Goal: Task Accomplishment & Management: Complete application form

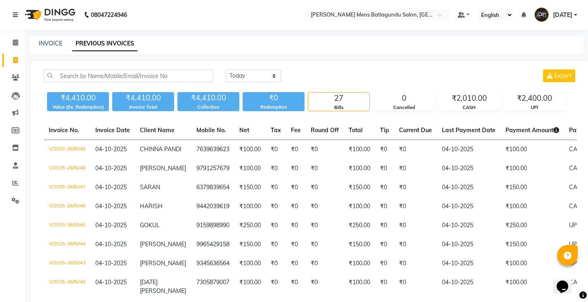
scroll to position [0, 141]
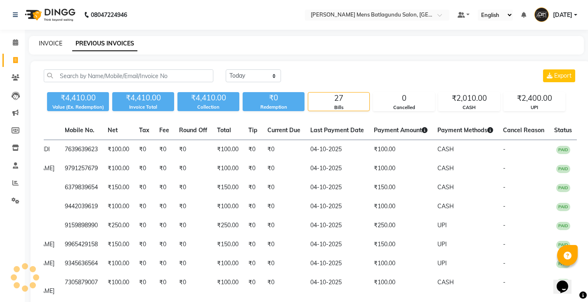
click at [57, 44] on link "INVOICE" at bounding box center [51, 43] width 24 height 7
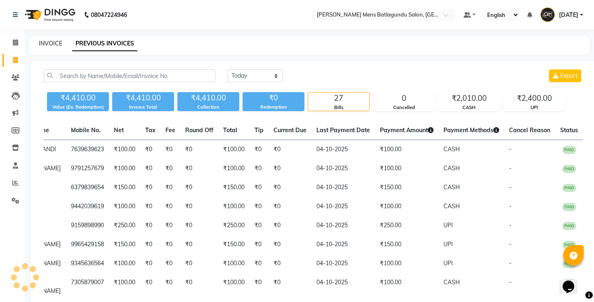
select select "service"
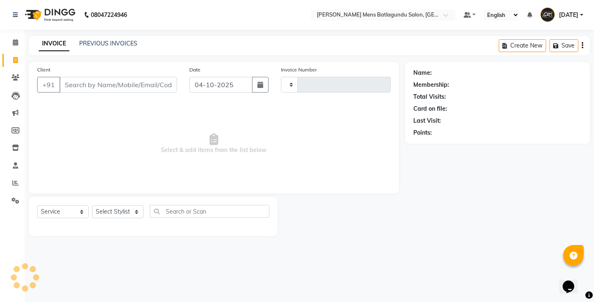
type input "5050"
select select "8213"
click at [128, 39] on div "INVOICE PREVIOUS INVOICES Create New Save" at bounding box center [309, 45] width 561 height 19
click at [124, 40] on link "PREVIOUS INVOICES" at bounding box center [108, 43] width 58 height 7
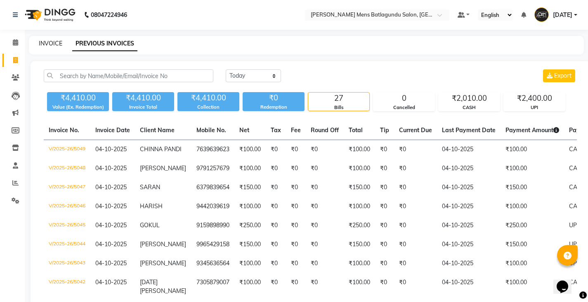
click at [45, 43] on link "INVOICE" at bounding box center [51, 43] width 24 height 7
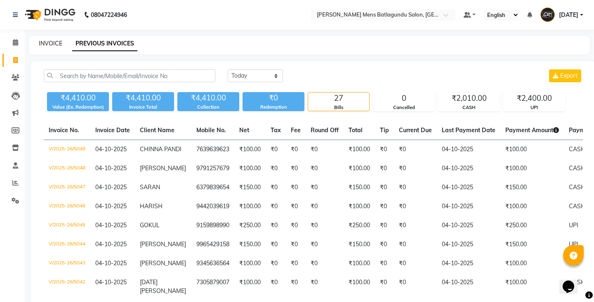
select select "service"
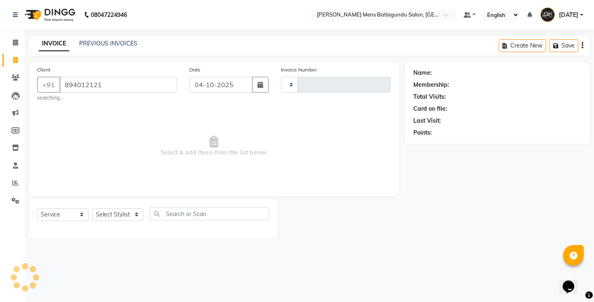
type input "8940121213"
type input "5050"
select select "8213"
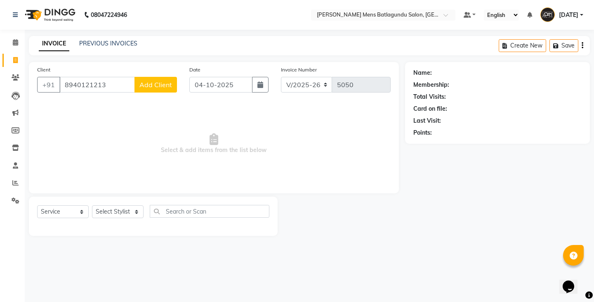
type input "8940121213"
click at [162, 86] on span "Add Client" at bounding box center [156, 84] width 33 height 8
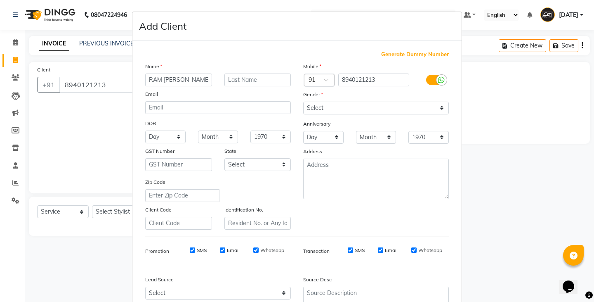
type input "RAM [PERSON_NAME]"
click at [439, 107] on select "Select [DEMOGRAPHIC_DATA] [DEMOGRAPHIC_DATA] Other Prefer Not To Say" at bounding box center [376, 108] width 146 height 13
select select "[DEMOGRAPHIC_DATA]"
click at [303, 102] on select "Select [DEMOGRAPHIC_DATA] [DEMOGRAPHIC_DATA] Other Prefer Not To Say" at bounding box center [376, 108] width 146 height 13
drag, startPoint x: 457, startPoint y: 294, endPoint x: 459, endPoint y: 268, distance: 26.1
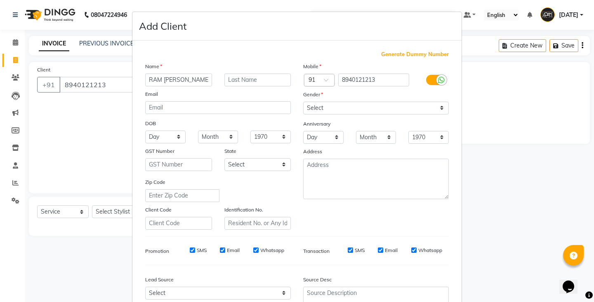
click at [459, 269] on div "Generate Dummy Number Name RAM [PERSON_NAME] Email DOB Day 01 02 03 04 05 06 07…" at bounding box center [297, 188] width 329 height 296
click at [460, 284] on ngb-modal-window "Add Client Generate Dummy Number Name RAM [PERSON_NAME] Email DOB Day 01 02 03 …" at bounding box center [297, 151] width 594 height 302
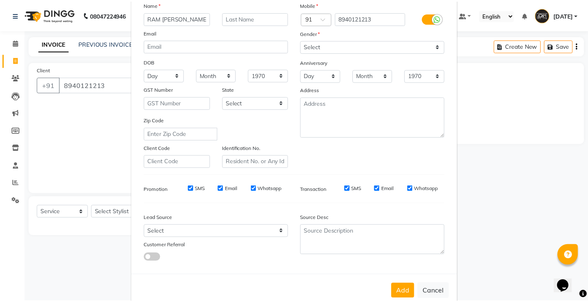
scroll to position [77, 0]
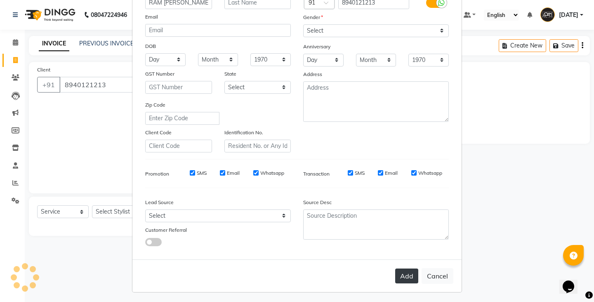
click at [412, 277] on button "Add" at bounding box center [406, 275] width 23 height 15
select select
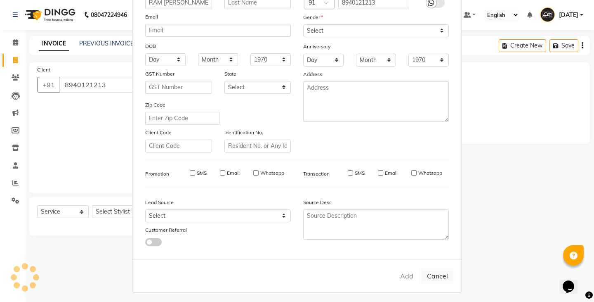
select select
checkbox input "false"
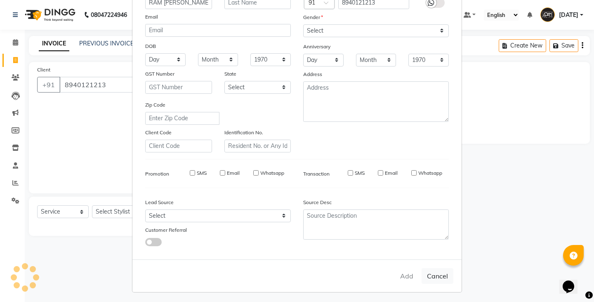
checkbox input "false"
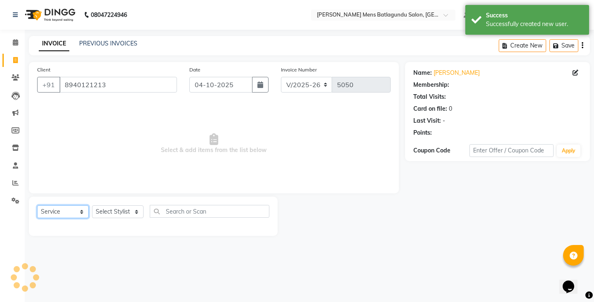
click at [81, 211] on select "Select Service Product Membership Package Voucher Prepaid Gift Card" at bounding box center [63, 211] width 52 height 13
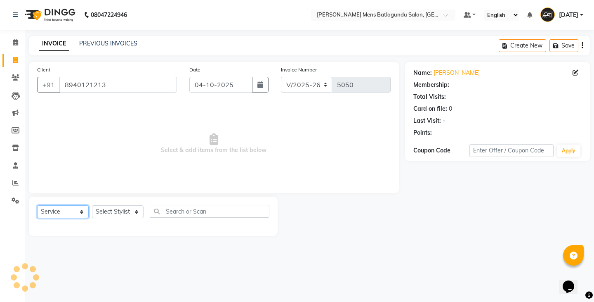
click at [80, 213] on select "Select Service Product Membership Package Voucher Prepaid Gift Card" at bounding box center [63, 211] width 52 height 13
click at [140, 209] on select "Select Stylist Admin [PERSON_NAME][DATE] SAHIB [PERSON_NAME]" at bounding box center [118, 211] width 52 height 13
select select "89703"
click at [92, 205] on select "Select Stylist Admin [PERSON_NAME][DATE] SAHIB [PERSON_NAME]" at bounding box center [118, 211] width 52 height 13
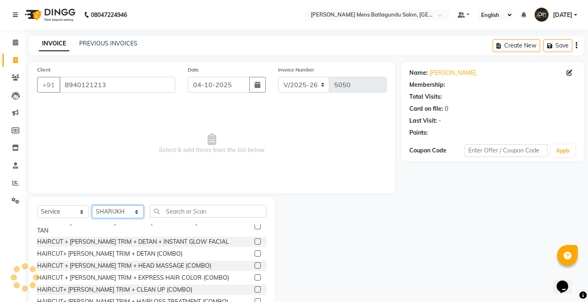
scroll to position [627, 0]
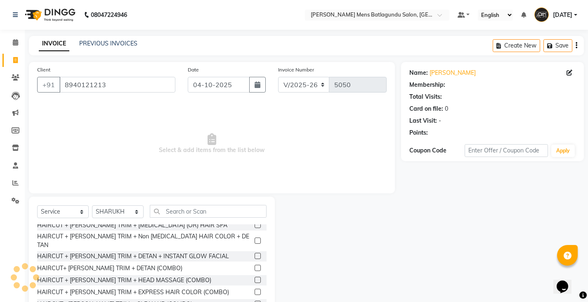
click at [255, 265] on label at bounding box center [258, 268] width 6 height 6
click at [255, 265] on input "checkbox" at bounding box center [257, 267] width 5 height 5
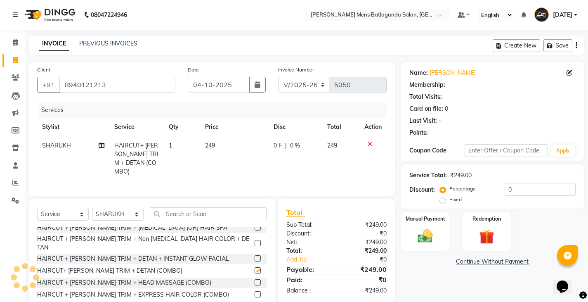
checkbox input "false"
click at [424, 235] on img at bounding box center [425, 236] width 25 height 18
click at [484, 265] on span "CASH" at bounding box center [486, 261] width 18 height 9
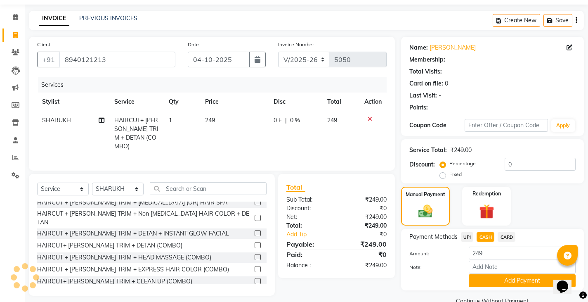
scroll to position [27, 0]
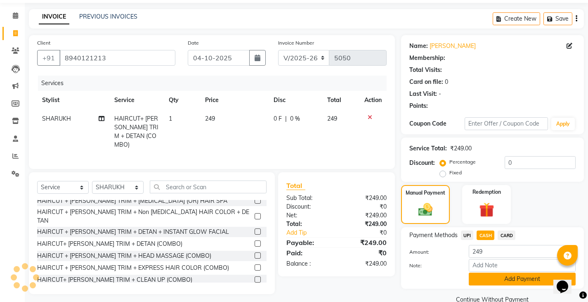
click at [508, 280] on button "Add Payment" at bounding box center [522, 278] width 107 height 13
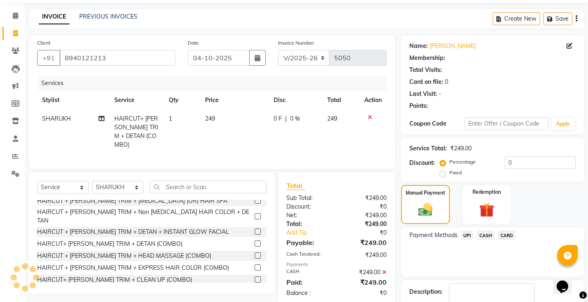
scroll to position [78, 0]
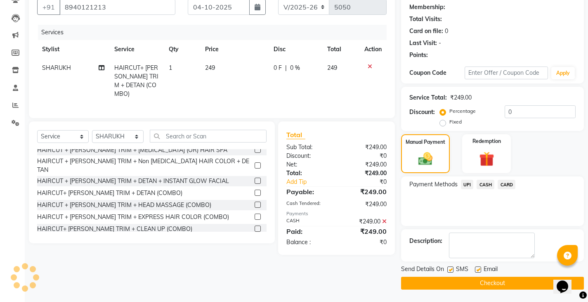
click at [519, 282] on button "Checkout" at bounding box center [492, 283] width 183 height 13
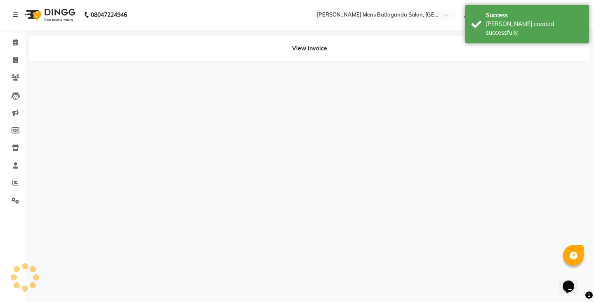
click at [317, 41] on div "View Invoice" at bounding box center [309, 48] width 561 height 25
click at [62, 43] on div "View Invoice" at bounding box center [309, 48] width 561 height 25
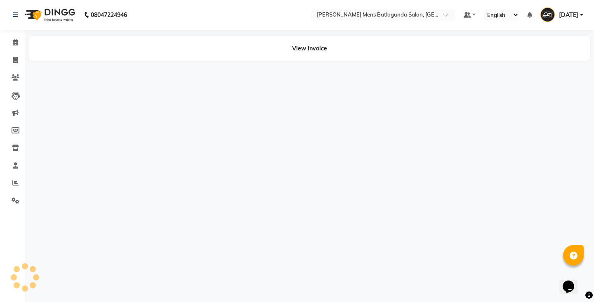
click at [64, 58] on div "View Invoice" at bounding box center [309, 48] width 561 height 25
click at [317, 50] on div "View Invoice" at bounding box center [309, 48] width 561 height 25
click at [17, 15] on icon at bounding box center [15, 15] width 5 height 6
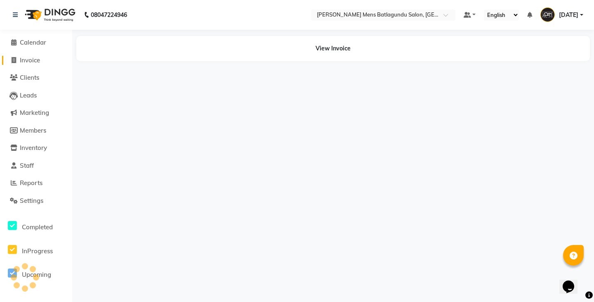
click at [17, 57] on span at bounding box center [13, 60] width 12 height 9
select select "service"
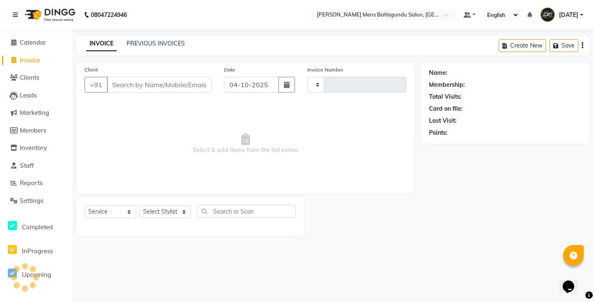
click at [142, 86] on input "Client" at bounding box center [159, 85] width 105 height 16
type input "7"
click at [155, 88] on input "7094809017" at bounding box center [159, 85] width 105 height 16
click at [151, 86] on input "7094809017" at bounding box center [159, 85] width 105 height 16
click at [156, 85] on input "7094809017" at bounding box center [159, 85] width 105 height 16
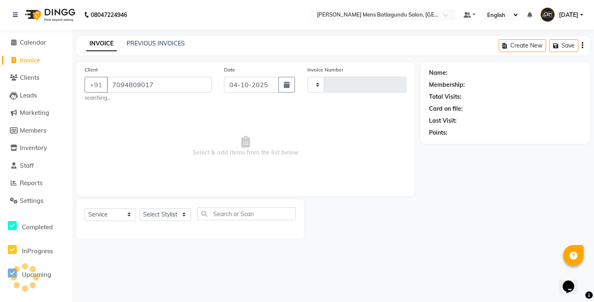
click at [151, 85] on input "7094809017" at bounding box center [159, 85] width 105 height 16
type input "7094809017"
click at [101, 100] on small "searching..." at bounding box center [148, 97] width 127 height 7
click at [105, 103] on div "Client [PHONE_NUMBER] searching... Date [DATE] Invoice Number Select & add item…" at bounding box center [245, 129] width 339 height 134
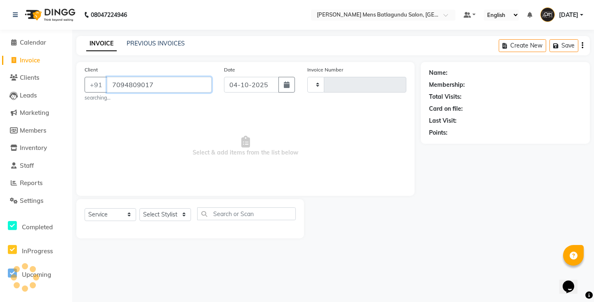
click at [155, 84] on input "7094809017" at bounding box center [159, 85] width 105 height 16
click at [150, 86] on input "7094809017" at bounding box center [159, 85] width 105 height 16
click at [54, 56] on link "Invoice" at bounding box center [36, 60] width 68 height 9
click at [153, 85] on input "7094809017" at bounding box center [159, 85] width 105 height 16
type input "5051"
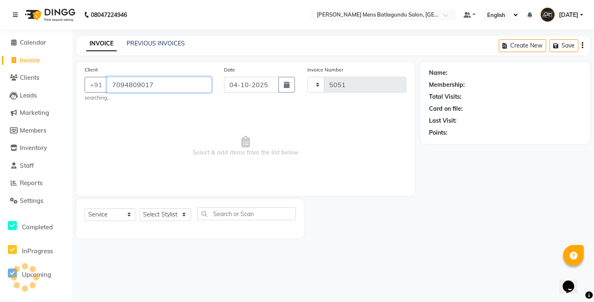
select select "8213"
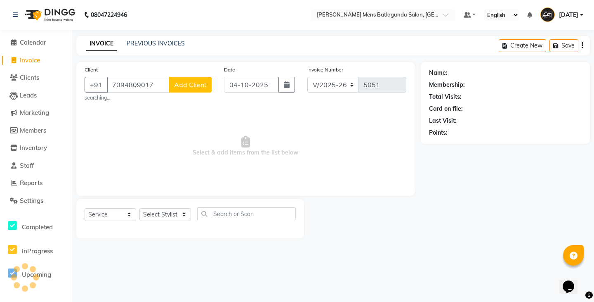
click at [186, 84] on span "Add Client" at bounding box center [190, 84] width 33 height 8
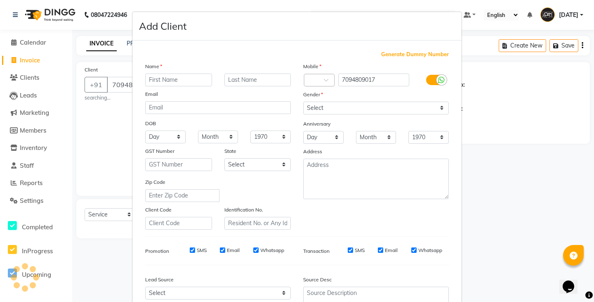
click at [158, 80] on input "text" at bounding box center [178, 79] width 67 height 13
type input "SURESH"
click at [438, 106] on select "Select [DEMOGRAPHIC_DATA] [DEMOGRAPHIC_DATA] Other Prefer Not To Say" at bounding box center [376, 108] width 146 height 13
select select "[DEMOGRAPHIC_DATA]"
click at [303, 102] on select "Select [DEMOGRAPHIC_DATA] [DEMOGRAPHIC_DATA] Other Prefer Not To Say" at bounding box center [376, 108] width 146 height 13
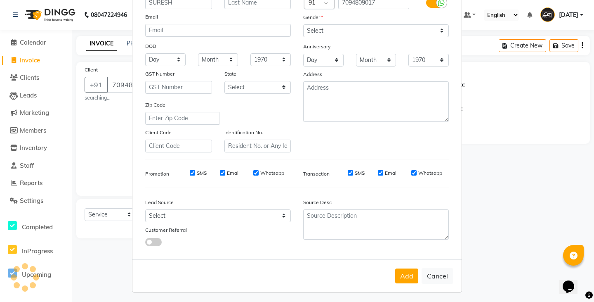
scroll to position [78, 0]
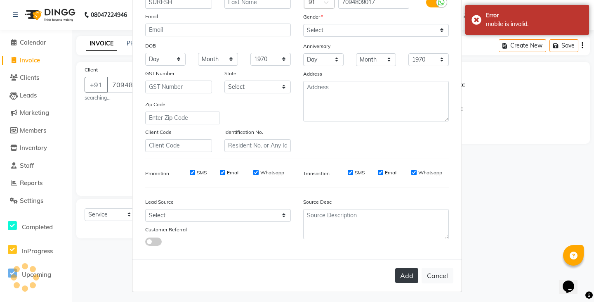
click at [403, 272] on button "Add" at bounding box center [406, 275] width 23 height 15
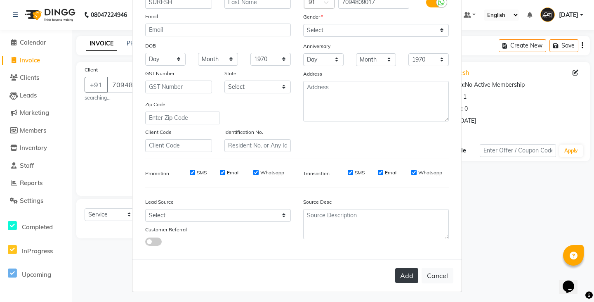
click at [398, 276] on button "Add" at bounding box center [406, 275] width 23 height 15
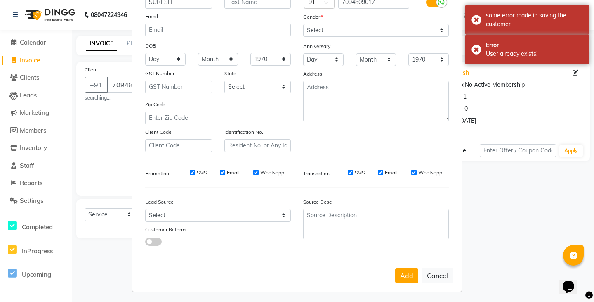
click at [481, 249] on ngb-modal-window "Add Client Generate Dummy Number Name SURESH Email DOB Day 01 02 03 04 05 06 07…" at bounding box center [297, 151] width 594 height 302
click at [436, 277] on button "Cancel" at bounding box center [438, 276] width 32 height 16
select select
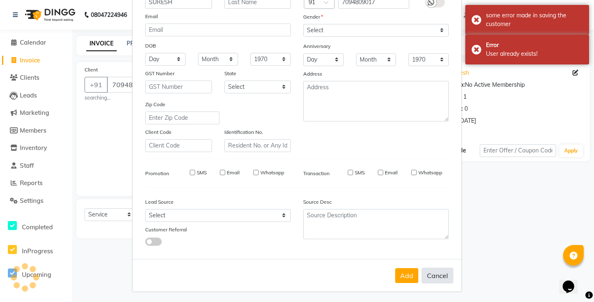
select select
checkbox input "false"
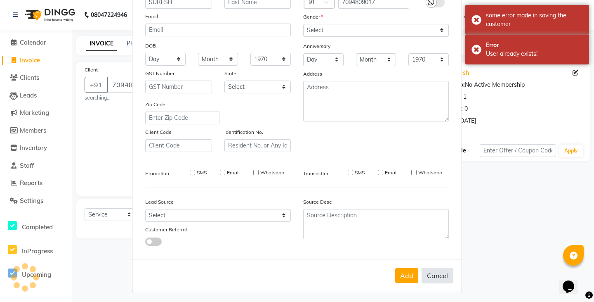
checkbox input "false"
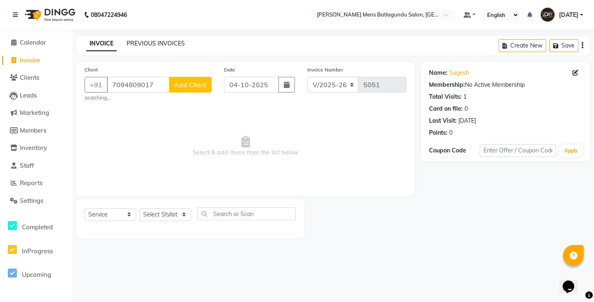
click at [170, 40] on link "PREVIOUS INVOICES" at bounding box center [156, 43] width 58 height 7
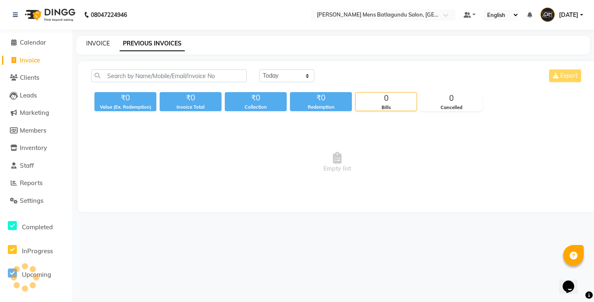
click at [102, 41] on link "INVOICE" at bounding box center [98, 43] width 24 height 7
select select "service"
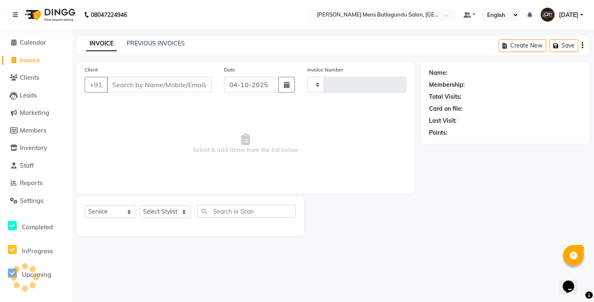
type input "5051"
select select "8213"
type input "9944752797"
click at [198, 83] on span "Add Client" at bounding box center [190, 84] width 33 height 8
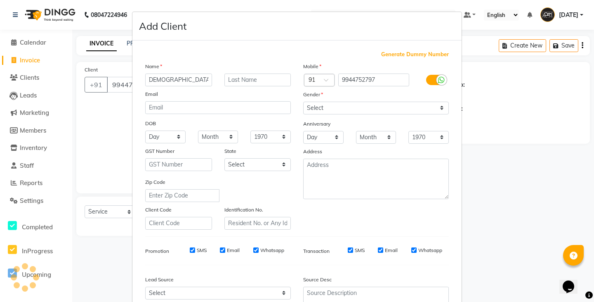
scroll to position [0, 6]
type input "[DEMOGRAPHIC_DATA]"
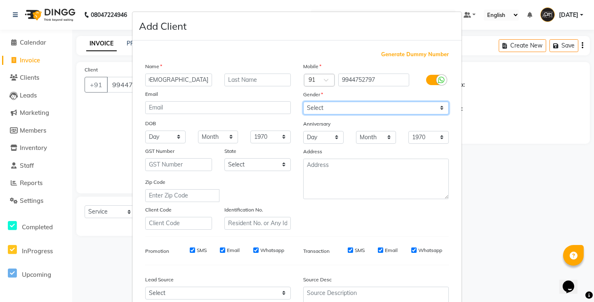
scroll to position [0, 0]
click at [336, 107] on select "Select [DEMOGRAPHIC_DATA] [DEMOGRAPHIC_DATA] Other Prefer Not To Say" at bounding box center [376, 108] width 146 height 13
select select "[DEMOGRAPHIC_DATA]"
click at [303, 102] on select "Select [DEMOGRAPHIC_DATA] [DEMOGRAPHIC_DATA] Other Prefer Not To Say" at bounding box center [376, 108] width 146 height 13
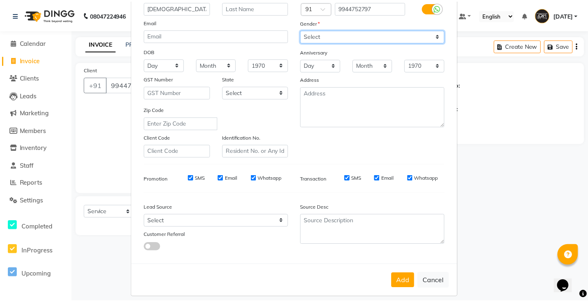
scroll to position [79, 0]
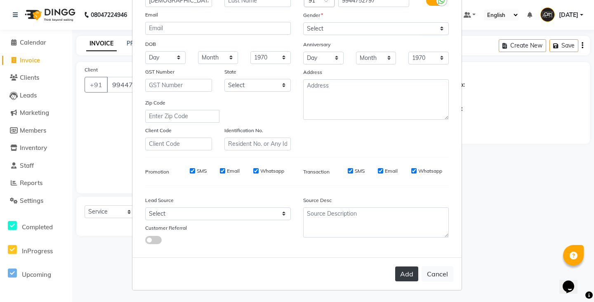
click at [402, 280] on button "Add" at bounding box center [406, 273] width 23 height 15
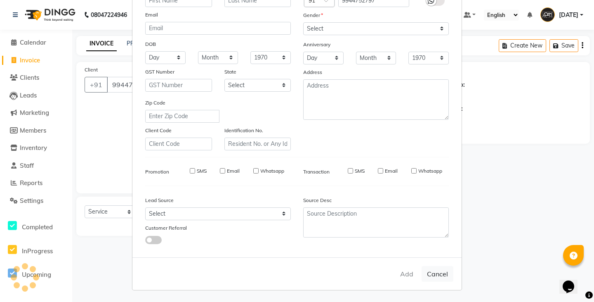
select select
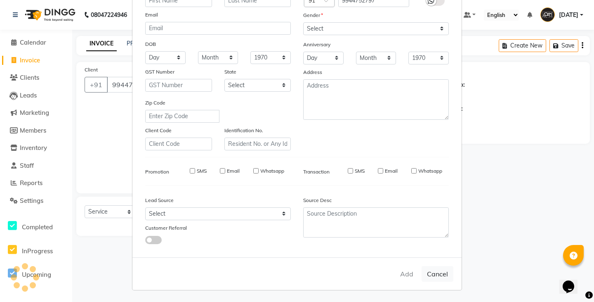
select select
checkbox input "false"
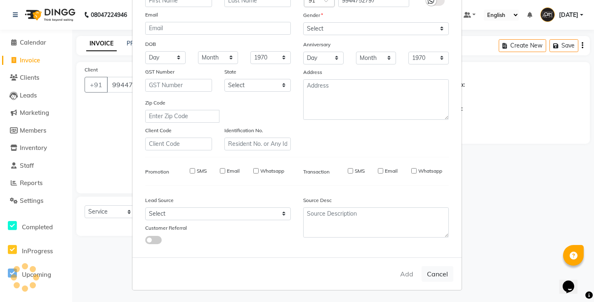
checkbox input "false"
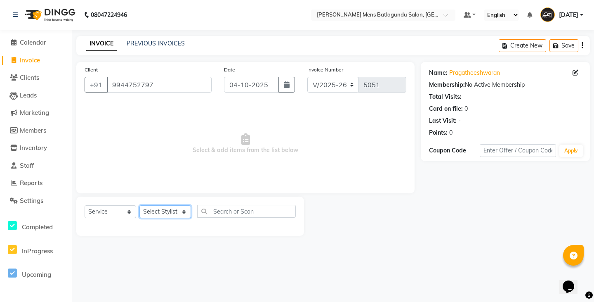
click at [173, 213] on select "Select Stylist Admin [PERSON_NAME][DATE] SAHIB [PERSON_NAME]" at bounding box center [166, 211] width 52 height 13
select select "89172"
click at [140, 205] on select "Select Stylist Admin [PERSON_NAME][DATE] SAHIB [PERSON_NAME]" at bounding box center [166, 211] width 52 height 13
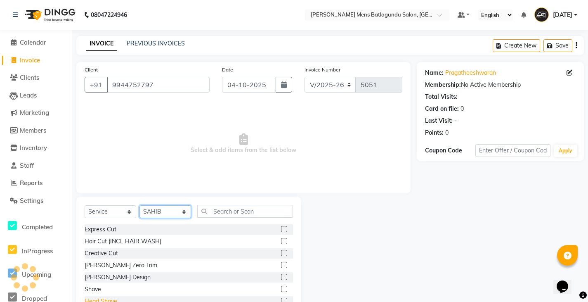
scroll to position [41, 0]
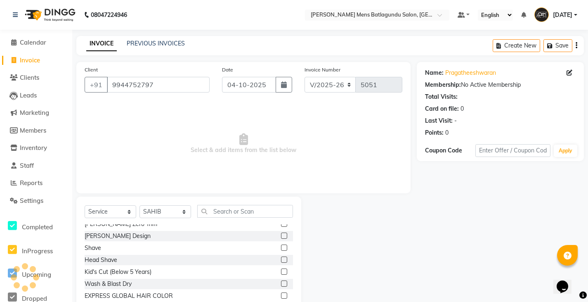
click at [281, 273] on label at bounding box center [284, 271] width 6 height 6
click at [281, 273] on input "checkbox" at bounding box center [283, 271] width 5 height 5
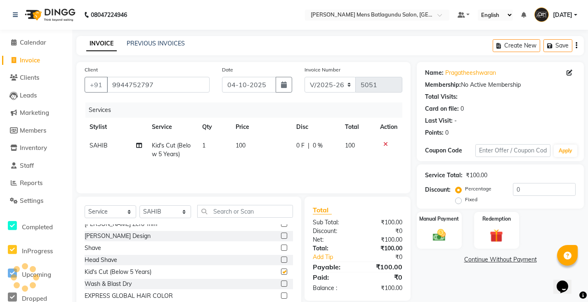
click at [281, 273] on label at bounding box center [284, 271] width 6 height 6
click at [281, 273] on input "checkbox" at bounding box center [283, 271] width 5 height 5
click at [281, 273] on label at bounding box center [284, 271] width 6 height 6
click at [281, 273] on input "checkbox" at bounding box center [283, 271] width 5 height 5
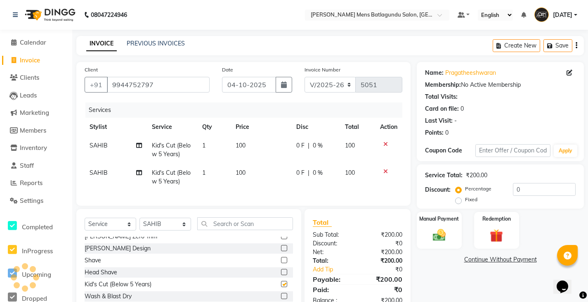
checkbox input "false"
click at [281, 251] on label at bounding box center [284, 248] width 6 height 6
click at [281, 251] on input "checkbox" at bounding box center [283, 248] width 5 height 5
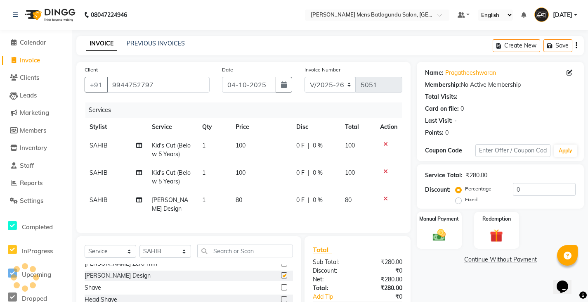
checkbox input "false"
click at [443, 226] on div "Manual Payment" at bounding box center [439, 230] width 47 height 38
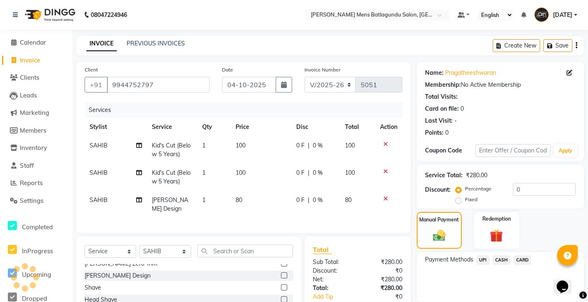
click at [483, 259] on span "UPI" at bounding box center [483, 259] width 13 height 9
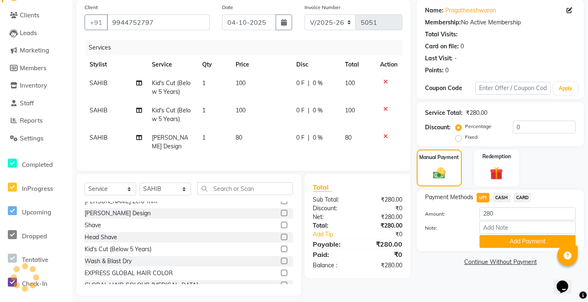
scroll to position [66, 0]
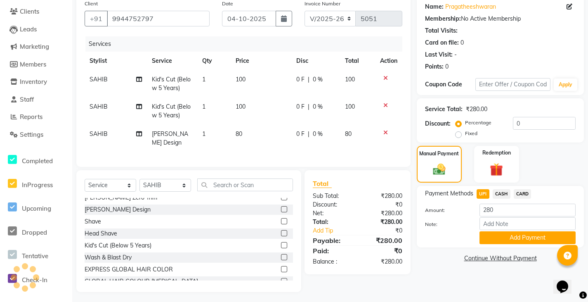
click at [504, 232] on button "Add Payment" at bounding box center [528, 237] width 96 height 13
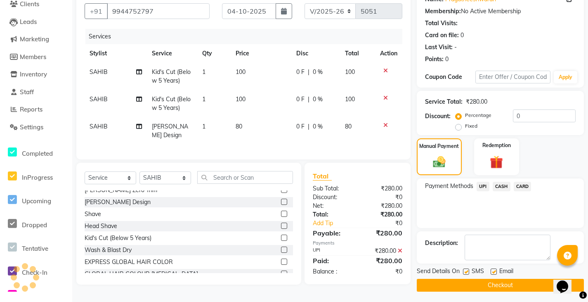
scroll to position [76, 0]
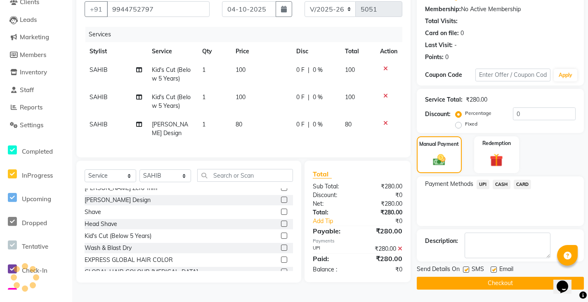
click at [525, 289] on button "Checkout" at bounding box center [500, 283] width 167 height 13
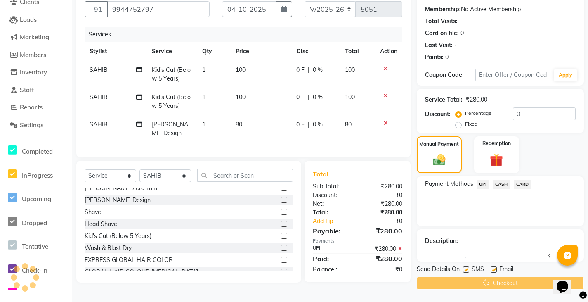
click at [525, 289] on div "Checkout" at bounding box center [500, 283] width 167 height 13
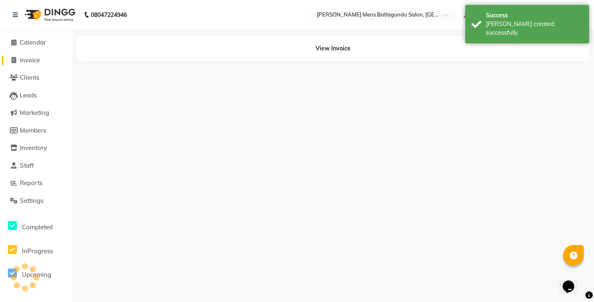
click at [36, 59] on span "Invoice" at bounding box center [30, 60] width 20 height 8
select select "service"
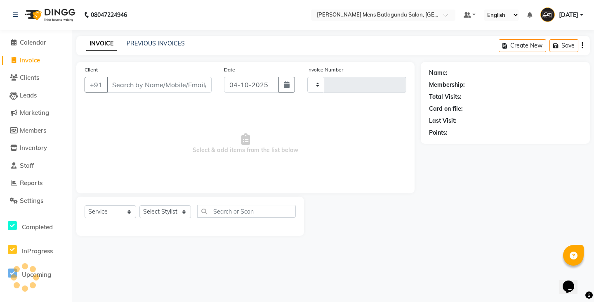
click at [161, 39] on div "INVOICE PREVIOUS INVOICES Create New Save" at bounding box center [333, 45] width 514 height 19
click at [166, 38] on div "INVOICE PREVIOUS INVOICES Create New Save" at bounding box center [333, 45] width 514 height 19
click at [140, 85] on input "Client" at bounding box center [159, 85] width 105 height 16
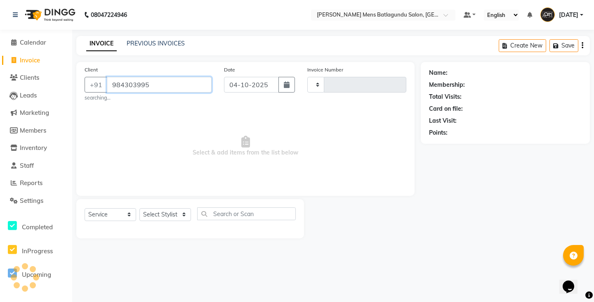
type input "9843039956"
type input "5052"
select select "8213"
click at [336, 180] on span "Select & add items from the list below" at bounding box center [246, 146] width 322 height 83
click at [151, 81] on input "9843039956" at bounding box center [138, 85] width 63 height 16
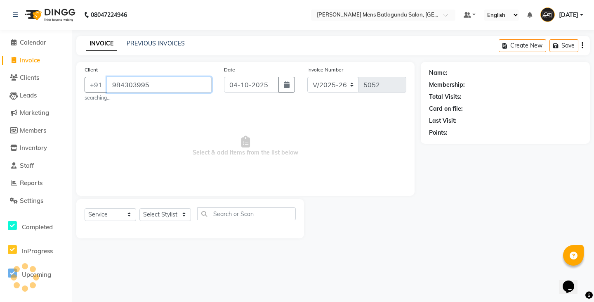
type input "9843039956"
click at [185, 85] on span "Add Client" at bounding box center [190, 84] width 33 height 8
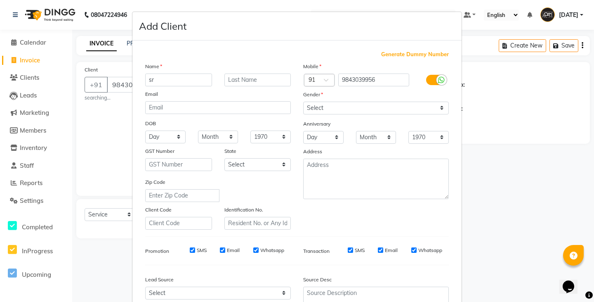
type input "s"
type input "[PERSON_NAME]"
click at [520, 102] on ngb-modal-window "Add Client Generate Dummy Number Name SRI KRISNAN Email DOB Day 01 02 03 04 05 …" at bounding box center [297, 151] width 594 height 302
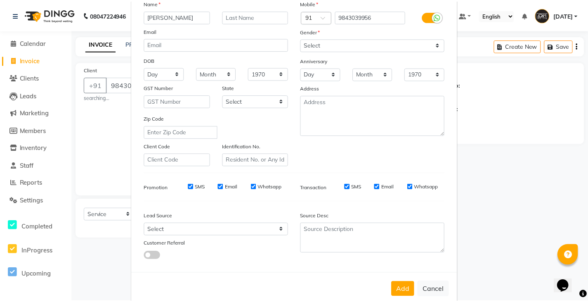
scroll to position [79, 0]
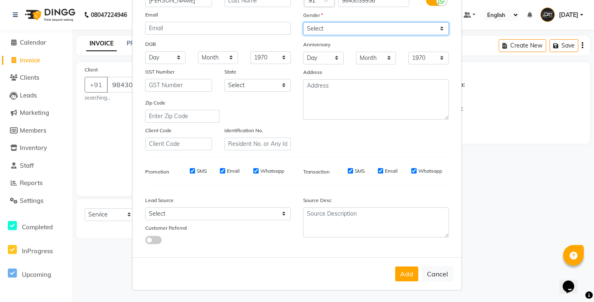
drag, startPoint x: 351, startPoint y: 28, endPoint x: 350, endPoint y: 33, distance: 4.3
click at [351, 28] on select "Select [DEMOGRAPHIC_DATA] [DEMOGRAPHIC_DATA] Other Prefer Not To Say" at bounding box center [376, 28] width 146 height 13
select select "[DEMOGRAPHIC_DATA]"
click at [303, 22] on select "Select [DEMOGRAPHIC_DATA] [DEMOGRAPHIC_DATA] Other Prefer Not To Say" at bounding box center [376, 28] width 146 height 13
click at [407, 269] on button "Add" at bounding box center [406, 273] width 23 height 15
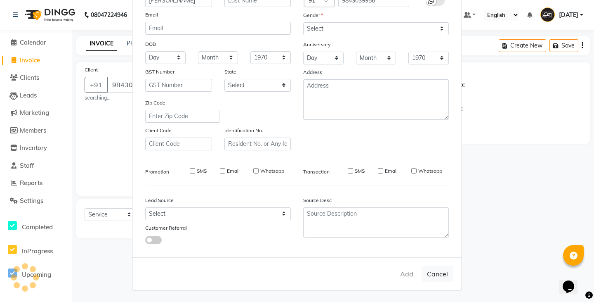
select select
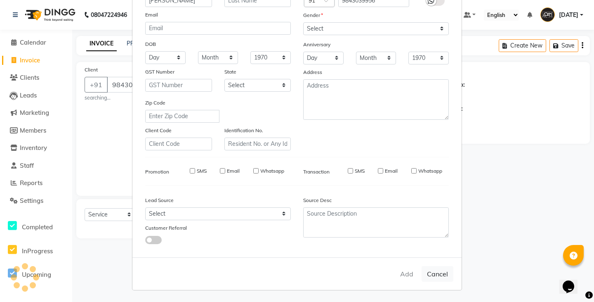
select select
checkbox input "false"
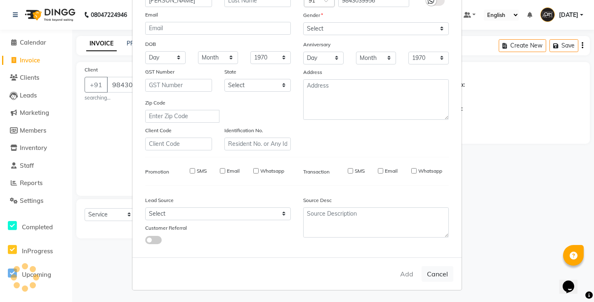
checkbox input "false"
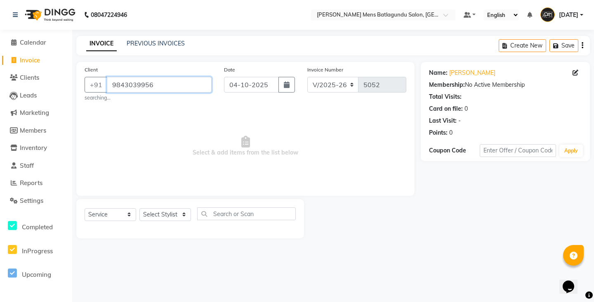
click at [157, 86] on input "9843039956" at bounding box center [159, 85] width 105 height 16
click at [157, 85] on input "9843039956" at bounding box center [159, 85] width 105 height 16
click at [153, 84] on input "9843039956" at bounding box center [159, 85] width 105 height 16
click at [28, 57] on span "Invoice" at bounding box center [30, 60] width 20 height 8
click at [153, 83] on input "9843039956" at bounding box center [159, 85] width 105 height 16
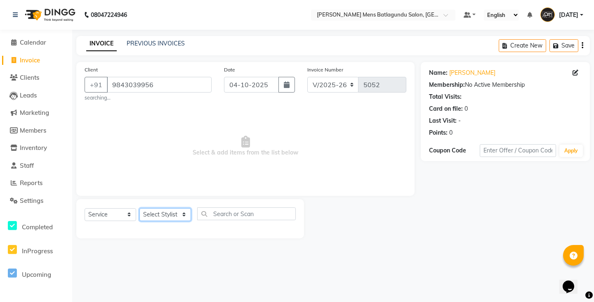
click at [185, 216] on select "Select Stylist Admin [PERSON_NAME][DATE] SAHIB [PERSON_NAME]" at bounding box center [166, 214] width 52 height 13
select select "89172"
click at [140, 208] on select "Select Stylist Admin [PERSON_NAME][DATE] SAHIB [PERSON_NAME]" at bounding box center [166, 214] width 52 height 13
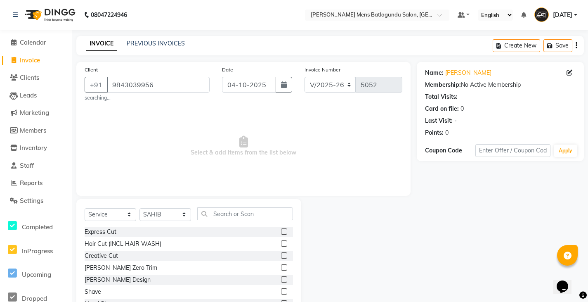
click at [281, 241] on label at bounding box center [284, 243] width 6 height 6
click at [281, 241] on input "checkbox" at bounding box center [283, 243] width 5 height 5
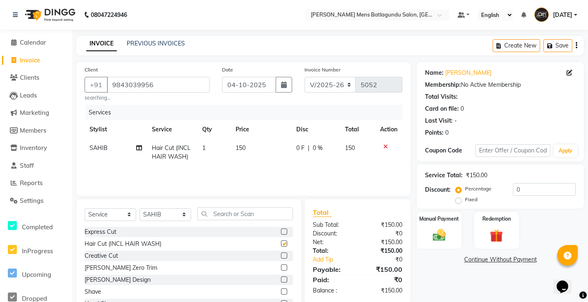
checkbox input "false"
click at [432, 237] on img at bounding box center [439, 235] width 22 height 16
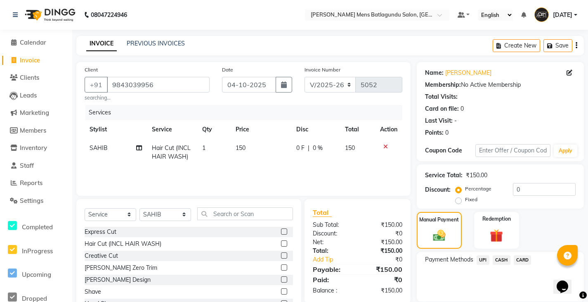
click at [500, 259] on span "CASH" at bounding box center [502, 259] width 18 height 9
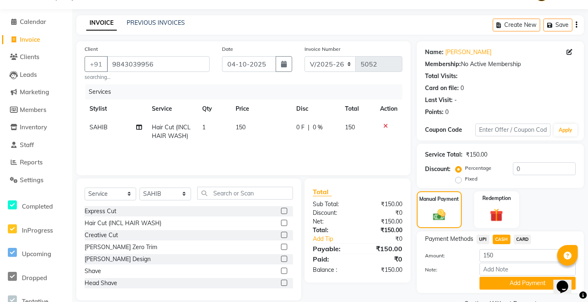
scroll to position [41, 0]
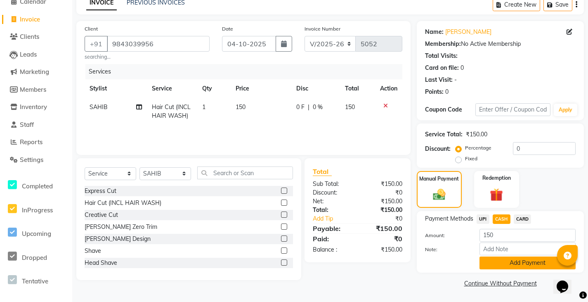
click at [546, 262] on button "Add Payment" at bounding box center [528, 262] width 96 height 13
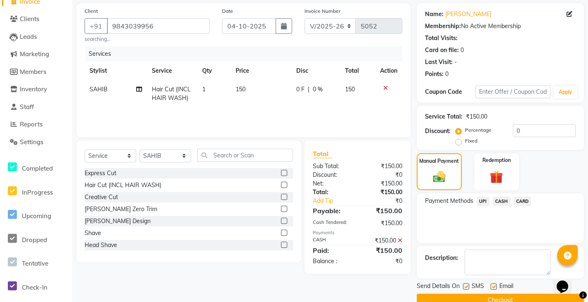
scroll to position [76, 0]
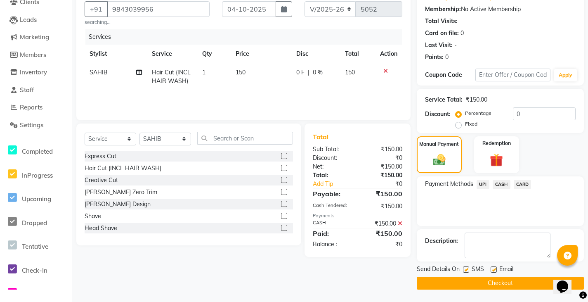
click at [516, 280] on button "Checkout" at bounding box center [500, 283] width 167 height 13
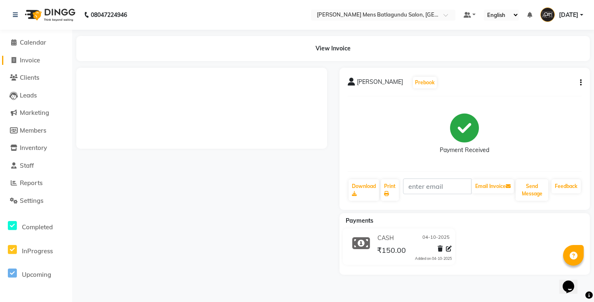
click at [47, 61] on link "Invoice" at bounding box center [36, 60] width 68 height 9
select select "service"
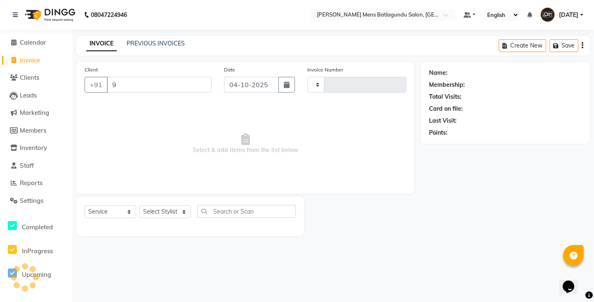
type input "96"
type input "5053"
select select "8213"
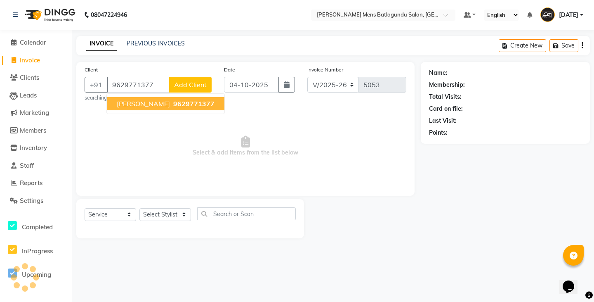
type input "9629771377"
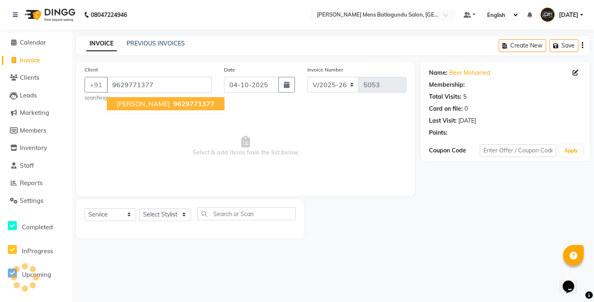
click at [144, 104] on span "[PERSON_NAME]" at bounding box center [143, 103] width 53 height 8
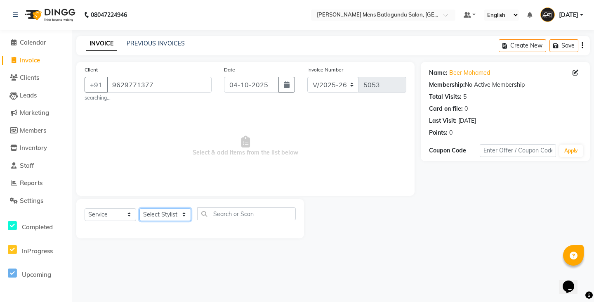
click at [180, 213] on select "Select Stylist Admin [PERSON_NAME][DATE] SAHIB [PERSON_NAME]" at bounding box center [166, 214] width 52 height 13
click at [164, 43] on link "PREVIOUS INVOICES" at bounding box center [156, 43] width 58 height 7
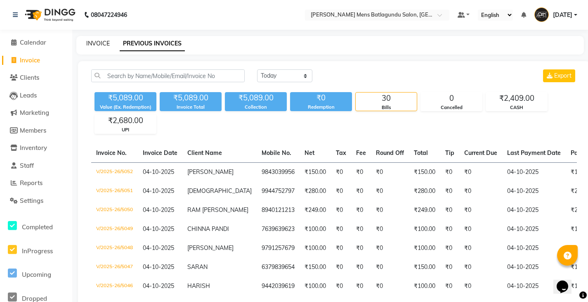
click at [99, 45] on link "INVOICE" at bounding box center [98, 43] width 24 height 7
select select "service"
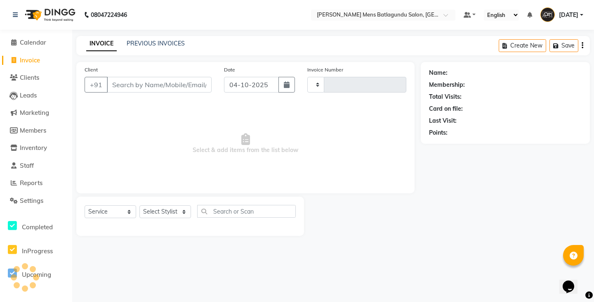
type input "5053"
select select "8213"
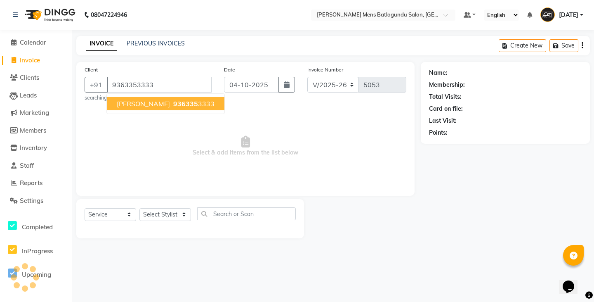
type input "9363353333"
click at [118, 105] on span "[PERSON_NAME]" at bounding box center [143, 103] width 53 height 8
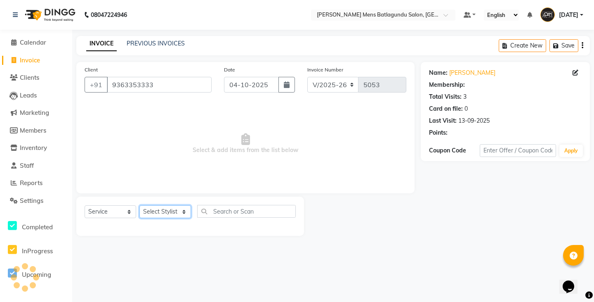
click at [184, 212] on select "Select Stylist Admin [PERSON_NAME][DATE] SAHIB [PERSON_NAME]" at bounding box center [166, 211] width 52 height 13
select select "89172"
click at [140, 205] on select "Select Stylist Admin [PERSON_NAME][DATE] SAHIB [PERSON_NAME]" at bounding box center [166, 211] width 52 height 13
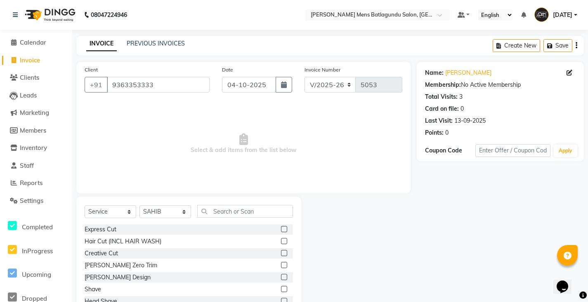
click at [281, 290] on label at bounding box center [284, 289] width 6 height 6
click at [281, 290] on input "checkbox" at bounding box center [283, 288] width 5 height 5
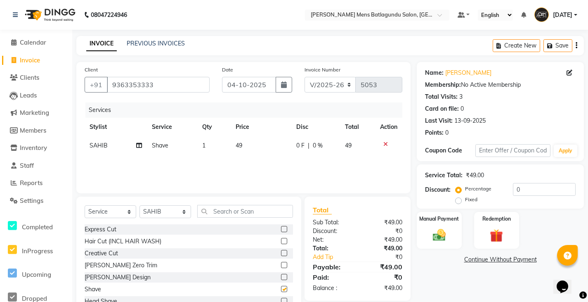
checkbox input "false"
click at [435, 238] on img at bounding box center [439, 235] width 22 height 16
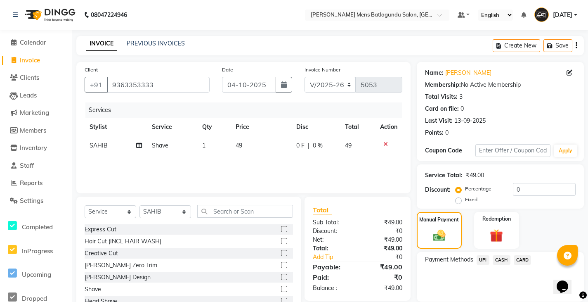
click at [484, 260] on span "UPI" at bounding box center [483, 259] width 13 height 9
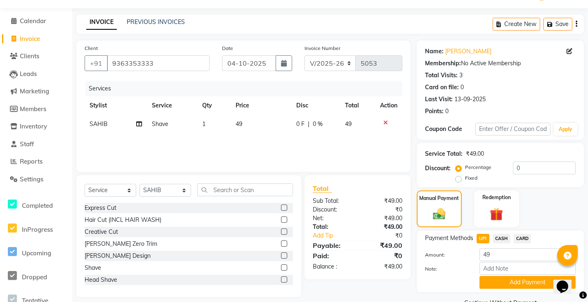
scroll to position [41, 0]
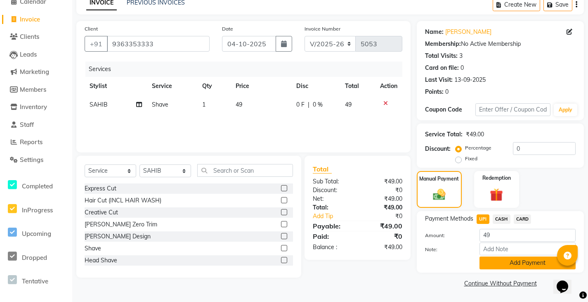
click at [537, 262] on button "Add Payment" at bounding box center [528, 262] width 96 height 13
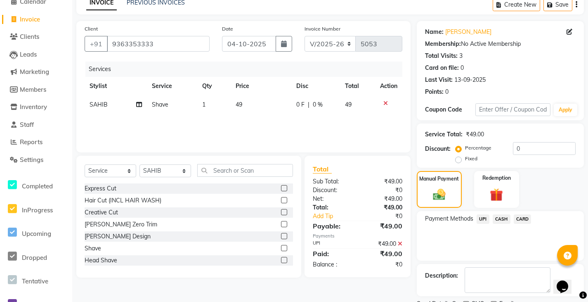
scroll to position [76, 0]
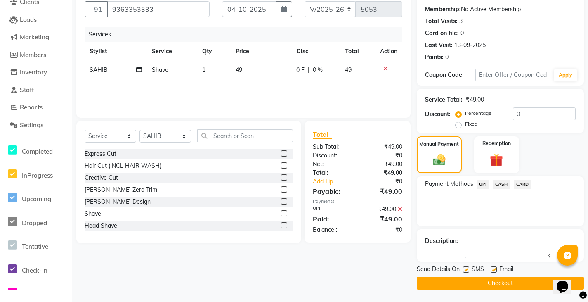
click at [504, 284] on button "Checkout" at bounding box center [500, 283] width 167 height 13
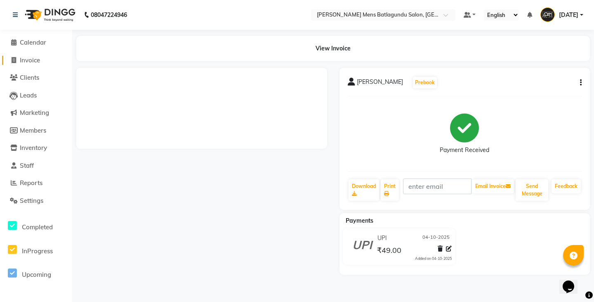
click at [57, 62] on link "Invoice" at bounding box center [36, 60] width 68 height 9
select select "service"
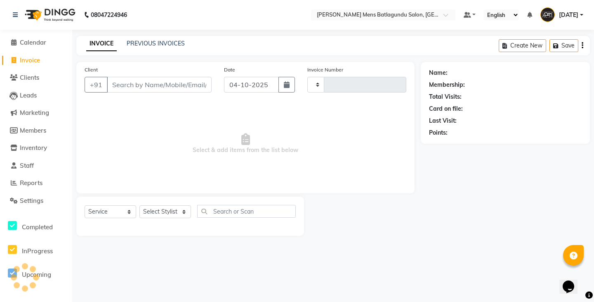
type input "5054"
select select "8213"
type input "9791553334"
click at [196, 85] on span "Add Client" at bounding box center [190, 84] width 33 height 8
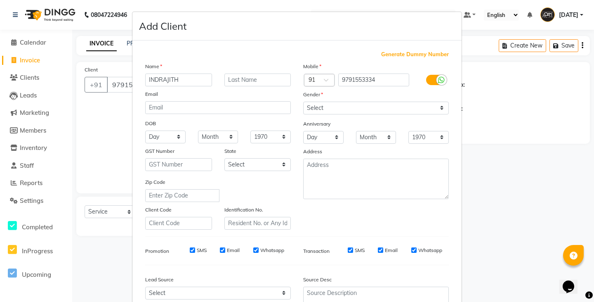
type input "INDRAJITH"
click at [438, 111] on select "Select [DEMOGRAPHIC_DATA] [DEMOGRAPHIC_DATA] Other Prefer Not To Say" at bounding box center [376, 108] width 146 height 13
select select "[DEMOGRAPHIC_DATA]"
click at [303, 102] on select "Select [DEMOGRAPHIC_DATA] [DEMOGRAPHIC_DATA] Other Prefer Not To Say" at bounding box center [376, 108] width 146 height 13
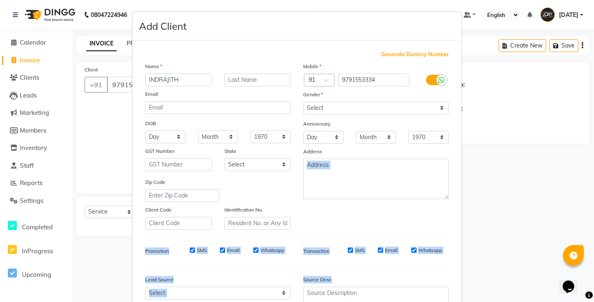
drag, startPoint x: 445, startPoint y: 222, endPoint x: 450, endPoint y: 271, distance: 49.4
click at [452, 277] on div "Generate Dummy Number Name INDRAJITH Email DOB Day 01 02 03 04 05 06 07 08 09 1…" at bounding box center [297, 188] width 329 height 296
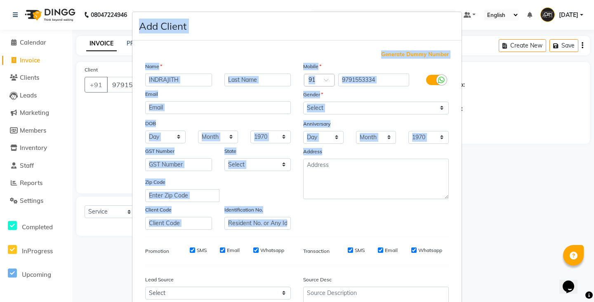
click at [459, 226] on ngb-modal-window "Add Client Generate Dummy Number Name INDRAJITH Email DOB Day 01 02 03 04 05 06…" at bounding box center [297, 151] width 594 height 302
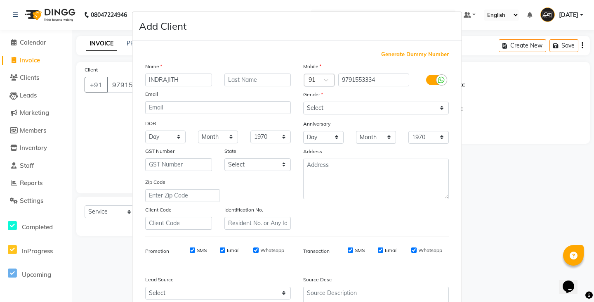
click at [472, 221] on ngb-modal-window "Add Client Generate Dummy Number Name INDRAJITH Email DOB Day 01 02 03 04 05 06…" at bounding box center [297, 151] width 594 height 302
drag, startPoint x: 464, startPoint y: 235, endPoint x: 462, endPoint y: 265, distance: 30.6
click at [464, 266] on ngb-modal-window "Add Client Generate Dummy Number Name INDRAJITH Email DOB Day 01 02 03 04 05 06…" at bounding box center [297, 151] width 594 height 302
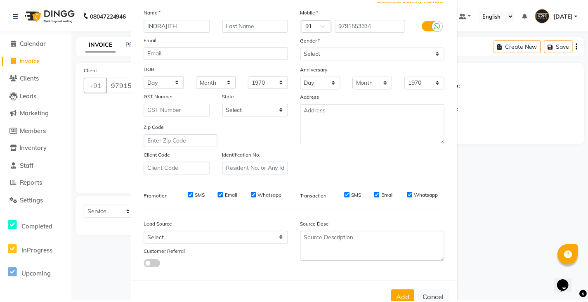
scroll to position [79, 0]
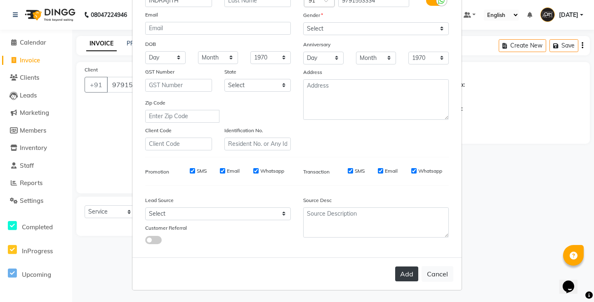
click at [405, 274] on button "Add" at bounding box center [406, 273] width 23 height 15
select select
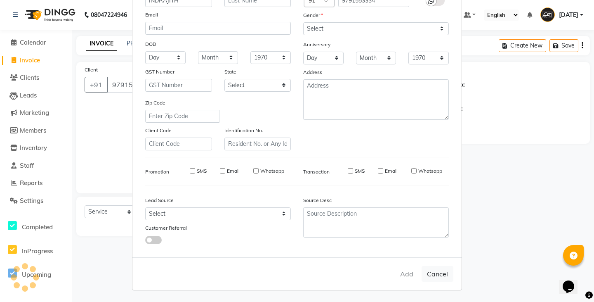
select select
checkbox input "false"
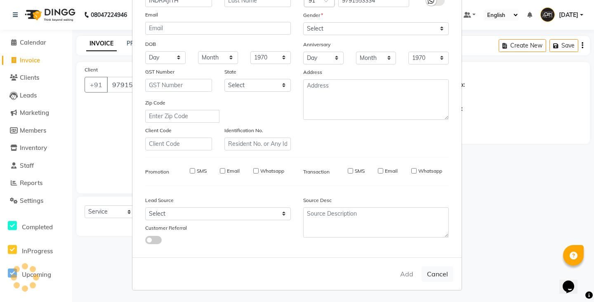
checkbox input "false"
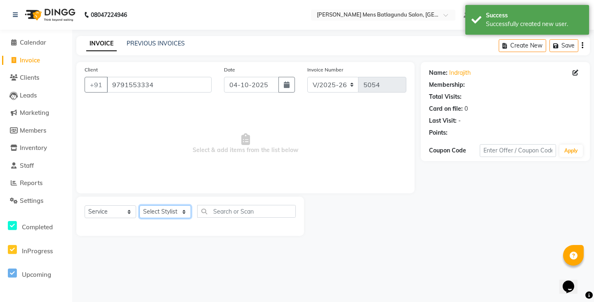
click at [182, 211] on select "Select Stylist Admin [PERSON_NAME][DATE] SAHIB [PERSON_NAME]" at bounding box center [166, 211] width 52 height 13
select select "78653"
click at [140, 205] on select "Select Stylist Admin [PERSON_NAME][DATE] SAHIB [PERSON_NAME]" at bounding box center [166, 211] width 52 height 13
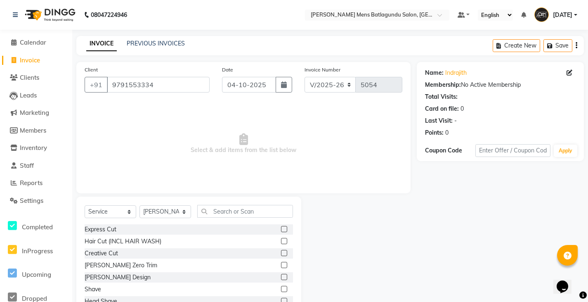
click at [281, 241] on label at bounding box center [284, 241] width 6 height 6
click at [281, 241] on input "checkbox" at bounding box center [283, 241] width 5 height 5
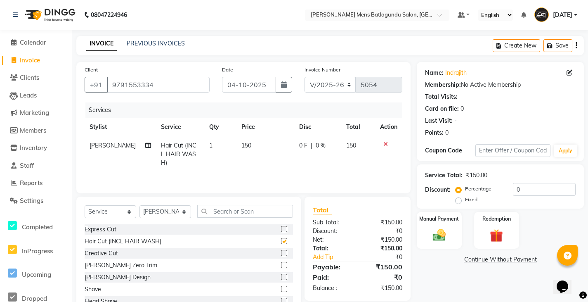
checkbox input "false"
click at [385, 141] on icon at bounding box center [385, 144] width 5 height 6
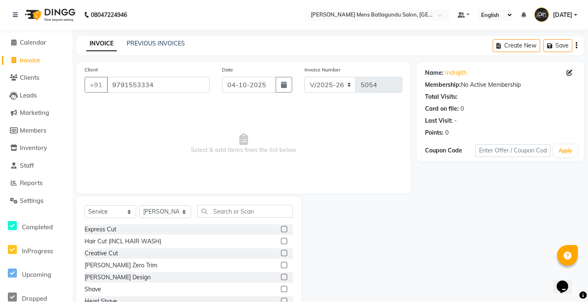
click at [281, 227] on label at bounding box center [284, 229] width 6 height 6
click at [281, 227] on input "checkbox" at bounding box center [283, 229] width 5 height 5
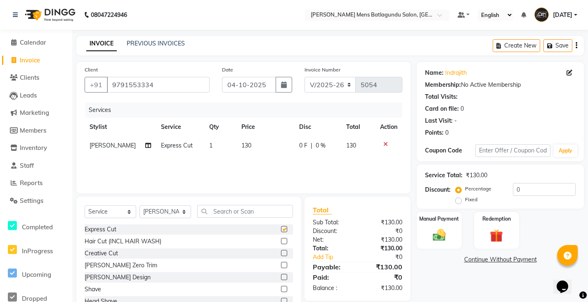
checkbox input "false"
click at [246, 144] on td "130" at bounding box center [266, 145] width 58 height 19
select select "78653"
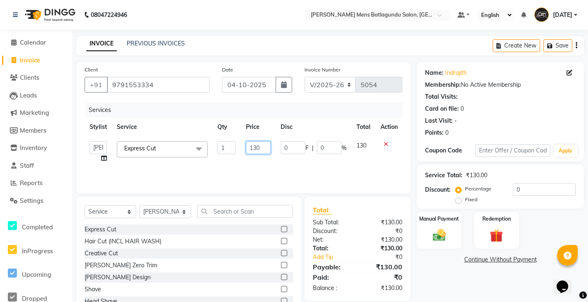
click at [260, 147] on input "130" at bounding box center [258, 147] width 25 height 13
type input "100"
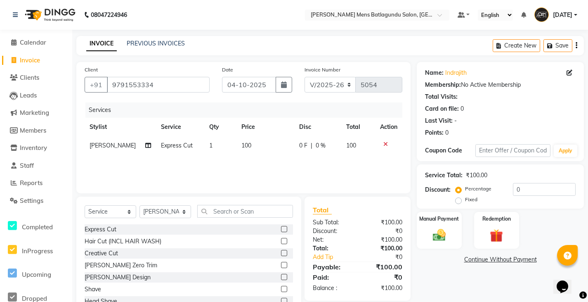
click at [299, 159] on div "Services Stylist Service Qty Price Disc Total Action [PERSON_NAME] Express Cut …" at bounding box center [244, 143] width 318 height 83
click at [448, 227] on div "Manual Payment" at bounding box center [439, 230] width 47 height 38
click at [500, 259] on span "CASH" at bounding box center [502, 259] width 18 height 9
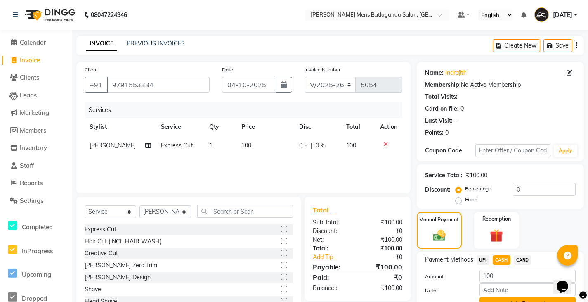
click at [537, 298] on button "Add Payment" at bounding box center [528, 303] width 96 height 13
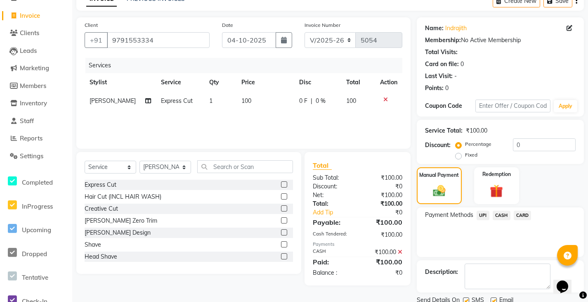
scroll to position [76, 0]
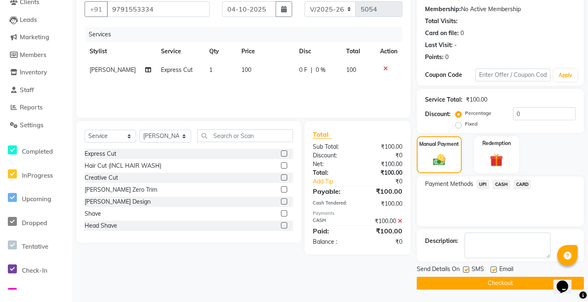
click at [534, 279] on button "Checkout" at bounding box center [500, 283] width 167 height 13
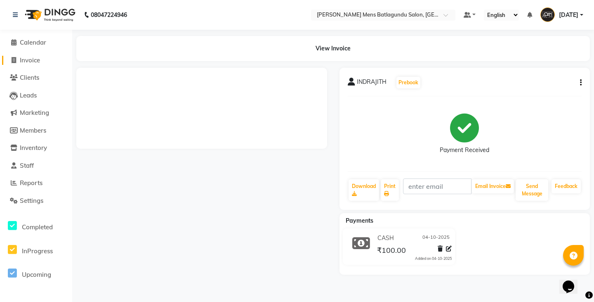
click at [38, 57] on span "Invoice" at bounding box center [30, 60] width 20 height 8
select select "service"
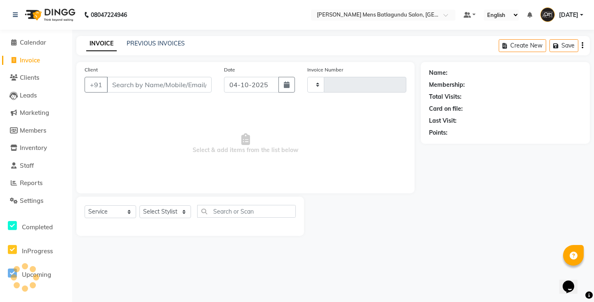
click at [147, 84] on input "Client" at bounding box center [159, 85] width 105 height 16
type input "98"
type input "5055"
select select "8213"
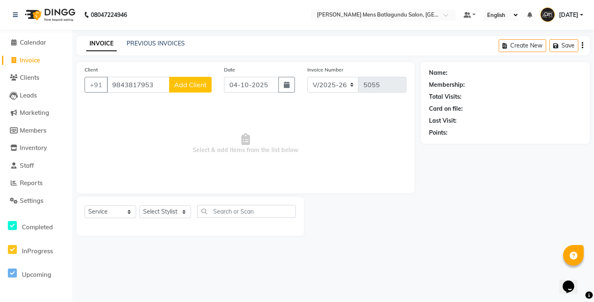
type input "9843817953"
click at [199, 88] on span "Add Client" at bounding box center [190, 84] width 33 height 8
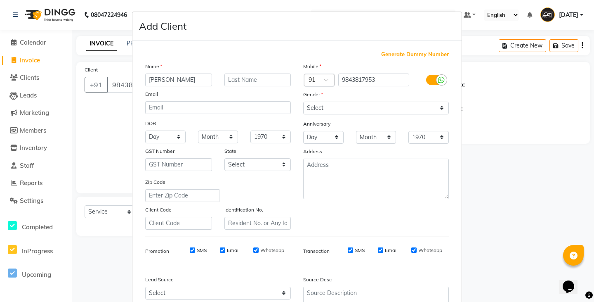
type input "[PERSON_NAME]"
click at [436, 111] on select "Select [DEMOGRAPHIC_DATA] [DEMOGRAPHIC_DATA] Other Prefer Not To Say" at bounding box center [376, 108] width 146 height 13
select select "[DEMOGRAPHIC_DATA]"
click at [303, 102] on select "Select [DEMOGRAPHIC_DATA] [DEMOGRAPHIC_DATA] Other Prefer Not To Say" at bounding box center [376, 108] width 146 height 13
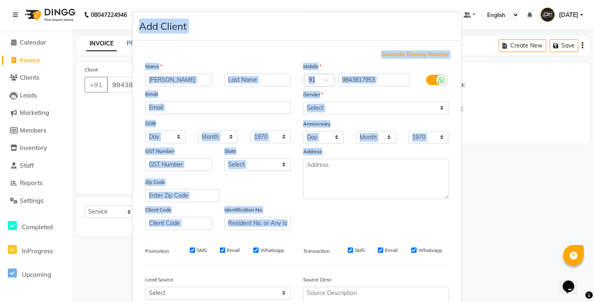
drag, startPoint x: 453, startPoint y: 218, endPoint x: 473, endPoint y: 237, distance: 28.0
click at [465, 251] on ngb-modal-window "Add Client Generate Dummy Number Name [GEOGRAPHIC_DATA] Email DOB Day 01 02 03 …" at bounding box center [297, 151] width 594 height 302
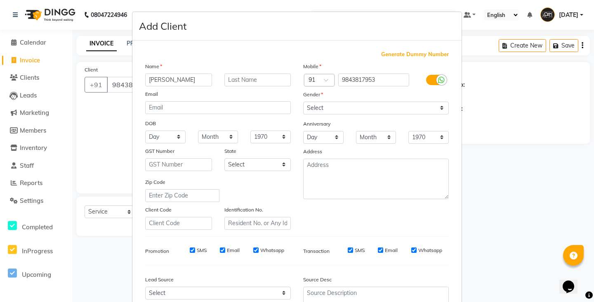
click at [476, 234] on ngb-modal-window "Add Client Generate Dummy Number Name [GEOGRAPHIC_DATA] Email DOB Day 01 02 03 …" at bounding box center [297, 151] width 594 height 302
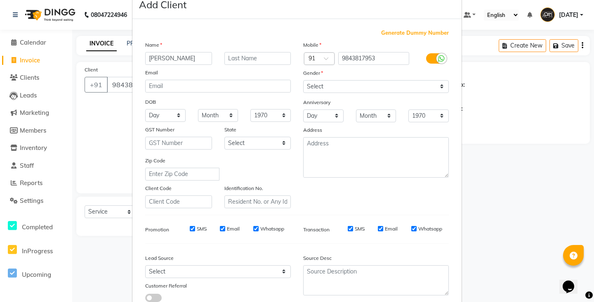
scroll to position [25, 0]
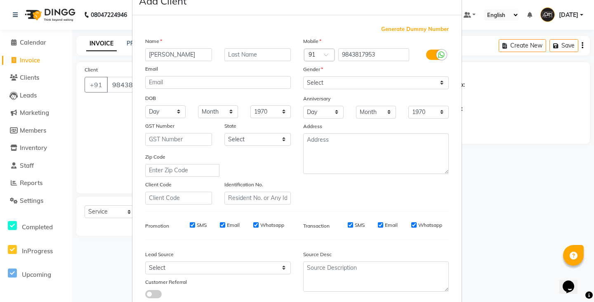
drag, startPoint x: 467, startPoint y: 250, endPoint x: 485, endPoint y: 247, distance: 18.0
drag, startPoint x: 485, startPoint y: 247, endPoint x: 522, endPoint y: 208, distance: 54.6
click at [522, 208] on ngb-modal-window "Add Client Generate Dummy Number Name [GEOGRAPHIC_DATA] Email DOB Day 01 02 03 …" at bounding box center [297, 151] width 594 height 302
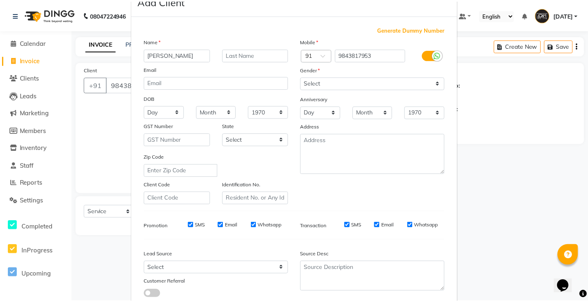
scroll to position [79, 0]
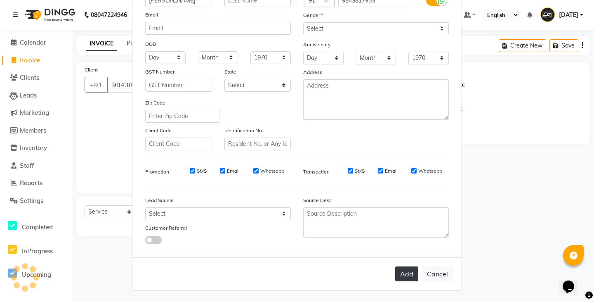
click at [413, 275] on button "Add" at bounding box center [406, 273] width 23 height 15
select select
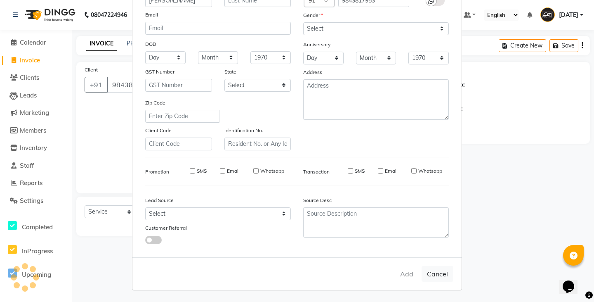
select select
checkbox input "false"
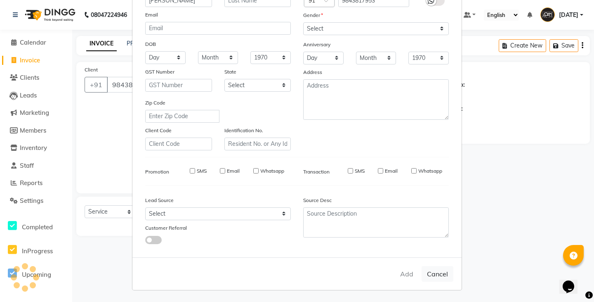
checkbox input "false"
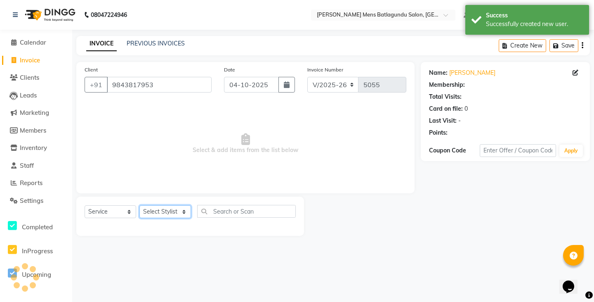
click at [189, 213] on select "Select Stylist Admin [PERSON_NAME][DATE] SAHIB [PERSON_NAME]" at bounding box center [166, 211] width 52 height 13
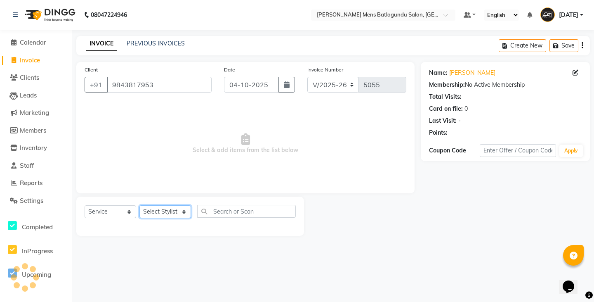
select select "89703"
click at [140, 205] on select "Select Stylist Admin [PERSON_NAME][DATE] SAHIB [PERSON_NAME]" at bounding box center [166, 211] width 52 height 13
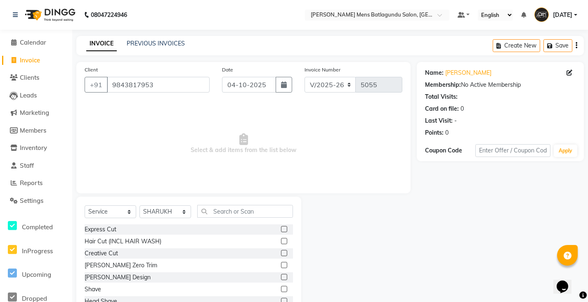
click at [264, 241] on div "Hair Cut (INCL HAIR WASH)" at bounding box center [189, 241] width 208 height 10
click at [281, 241] on label at bounding box center [284, 241] width 6 height 6
click at [281, 241] on input "checkbox" at bounding box center [283, 241] width 5 height 5
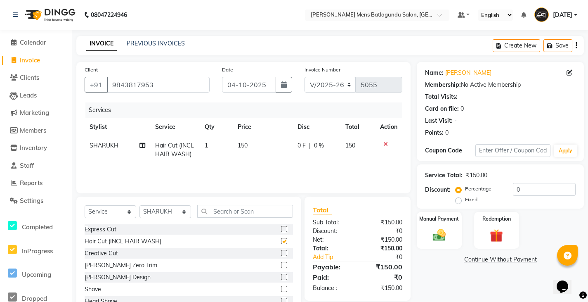
checkbox input "false"
click at [389, 144] on div at bounding box center [388, 144] width 17 height 6
click at [386, 144] on icon at bounding box center [385, 144] width 5 height 6
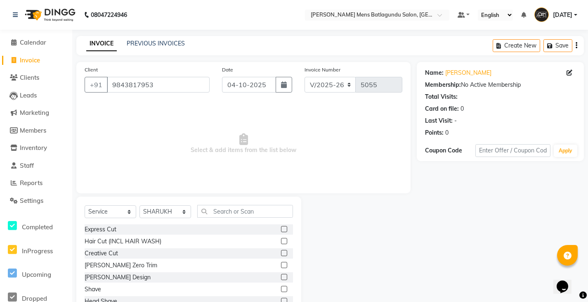
click at [281, 225] on div at bounding box center [287, 229] width 12 height 10
click at [281, 227] on label at bounding box center [284, 229] width 6 height 6
click at [281, 227] on input "checkbox" at bounding box center [283, 229] width 5 height 5
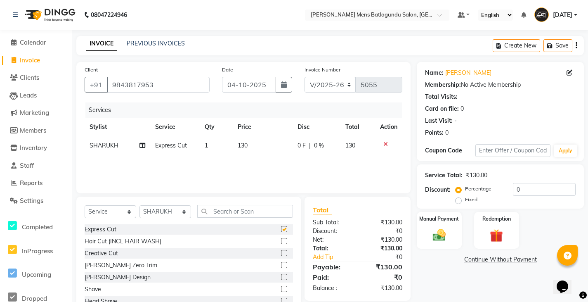
checkbox input "false"
click at [247, 145] on span "130" at bounding box center [243, 145] width 10 height 7
select select "89703"
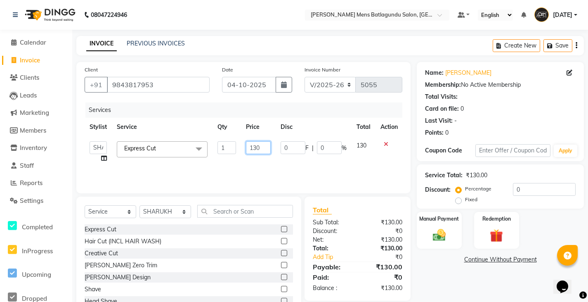
click at [259, 148] on input "130" at bounding box center [258, 147] width 25 height 13
type input "100"
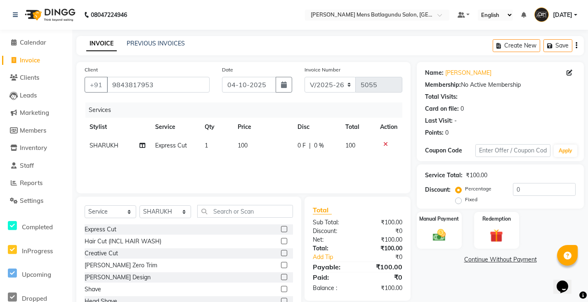
click at [277, 167] on div "Services Stylist Service Qty Price Disc Total Action [PERSON_NAME] Express Cut …" at bounding box center [244, 143] width 318 height 83
click at [427, 233] on div "Manual Payment" at bounding box center [439, 230] width 47 height 38
click at [496, 259] on span "CASH" at bounding box center [502, 259] width 18 height 9
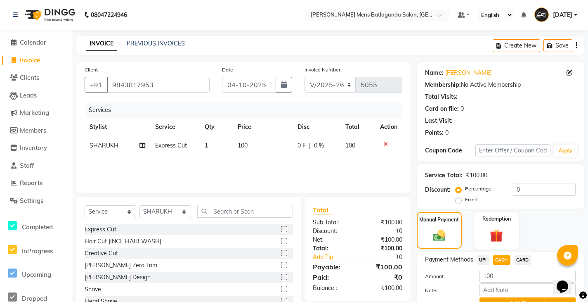
scroll to position [41, 0]
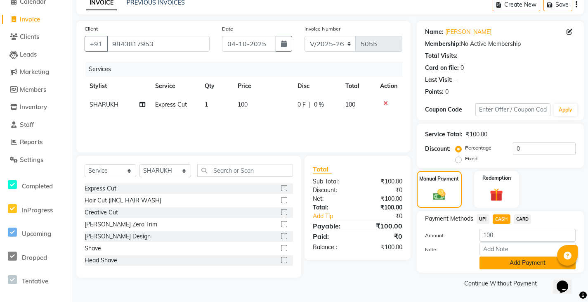
click at [523, 264] on button "Add Payment" at bounding box center [528, 262] width 96 height 13
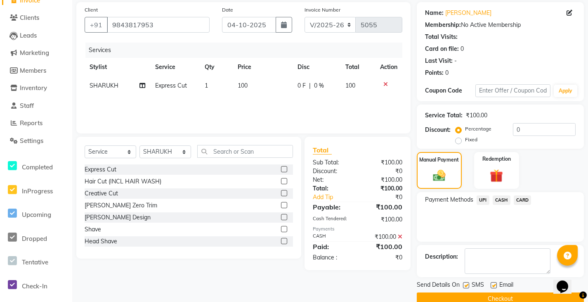
scroll to position [76, 0]
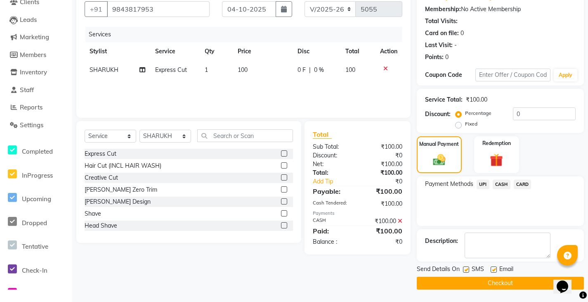
click at [504, 283] on button "Checkout" at bounding box center [500, 283] width 167 height 13
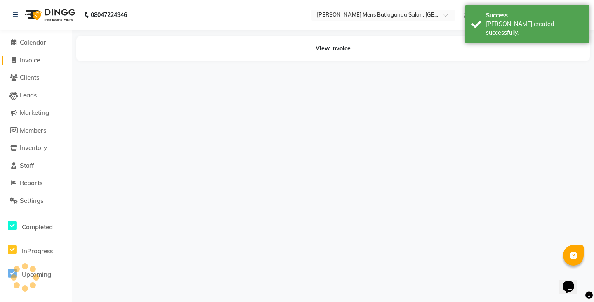
click at [38, 59] on span "Invoice" at bounding box center [30, 60] width 20 height 8
select select "service"
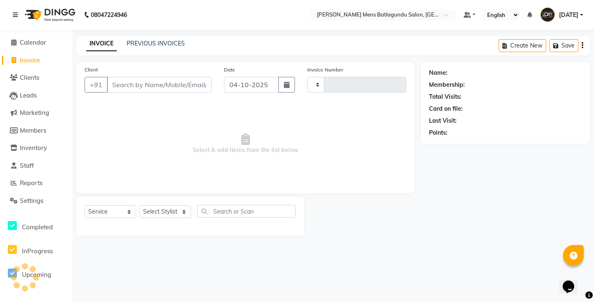
click at [131, 84] on input "Client" at bounding box center [159, 85] width 105 height 16
type input "7358974019"
type input "5056"
select select "8213"
type input "7358974019"
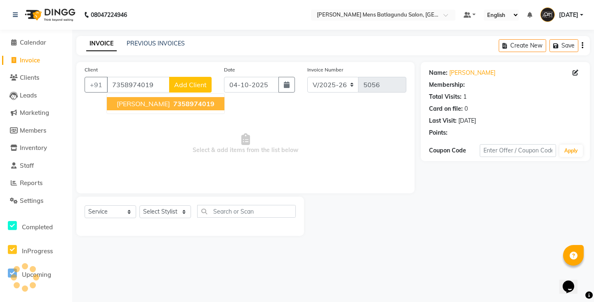
click at [158, 102] on span "[PERSON_NAME]" at bounding box center [143, 103] width 53 height 8
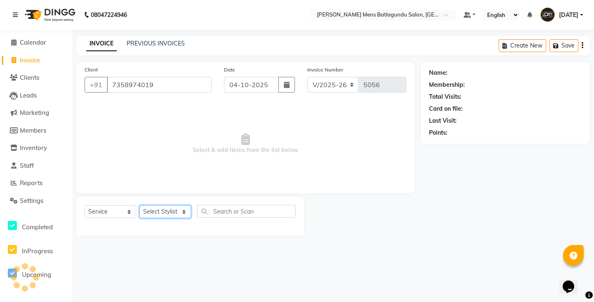
click at [181, 212] on select "Select Stylist" at bounding box center [166, 211] width 52 height 13
click at [152, 88] on input "7358974019" at bounding box center [159, 85] width 105 height 16
click at [180, 211] on select "Select Stylist Admin [PERSON_NAME][DATE] SAHIB [PERSON_NAME]" at bounding box center [166, 211] width 52 height 13
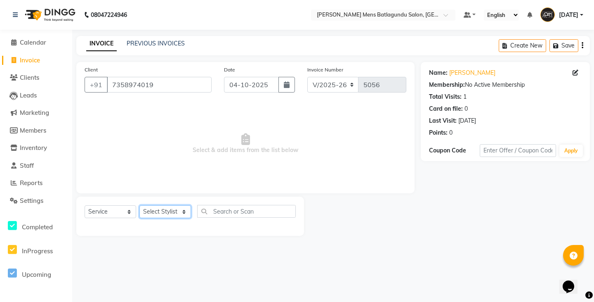
select select "78653"
click at [140, 205] on select "Select Stylist Admin [PERSON_NAME][DATE] SAHIB [PERSON_NAME]" at bounding box center [166, 211] width 52 height 13
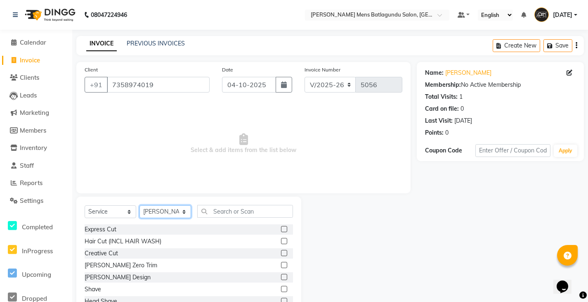
scroll to position [60, 0]
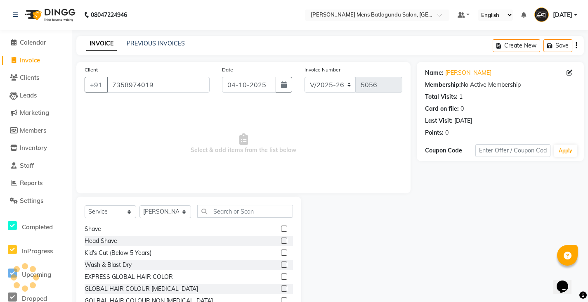
click at [281, 263] on label at bounding box center [284, 264] width 6 height 6
click at [281, 263] on input "checkbox" at bounding box center [283, 264] width 5 height 5
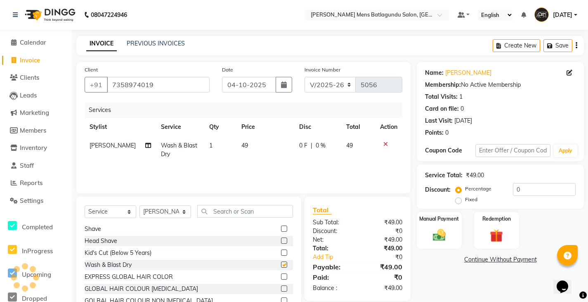
checkbox input "false"
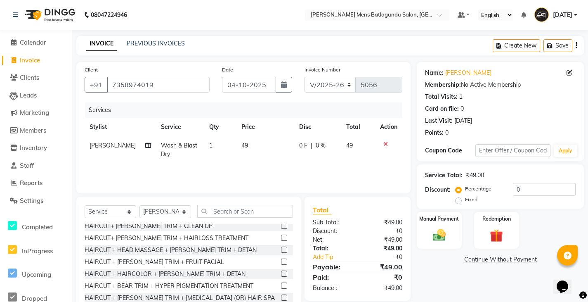
scroll to position [615, 0]
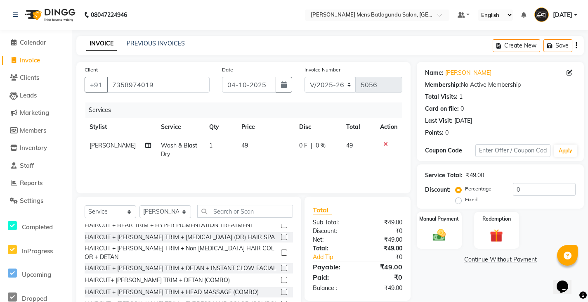
click at [281, 277] on label at bounding box center [284, 280] width 6 height 6
click at [281, 277] on input "checkbox" at bounding box center [283, 279] width 5 height 5
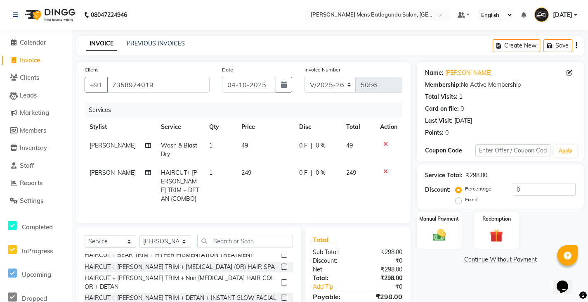
checkbox input "false"
click at [441, 241] on img at bounding box center [439, 235] width 22 height 16
click at [487, 259] on span "UPI" at bounding box center [483, 259] width 13 height 9
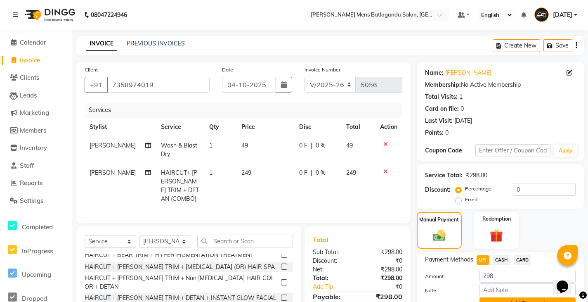
click at [536, 300] on button "Add Payment" at bounding box center [528, 303] width 96 height 13
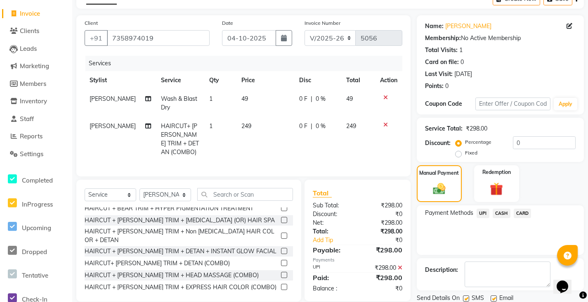
scroll to position [76, 0]
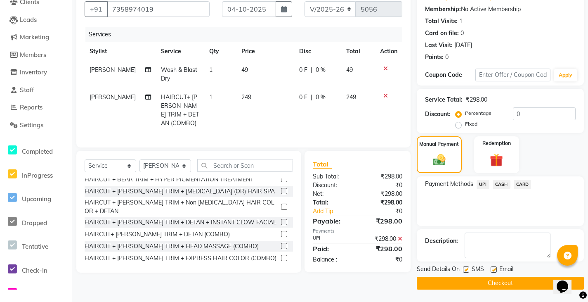
click at [471, 281] on button "Checkout" at bounding box center [500, 283] width 167 height 13
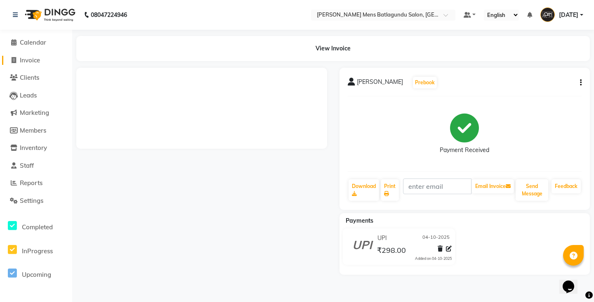
click at [44, 62] on link "Invoice" at bounding box center [36, 60] width 68 height 9
select select "service"
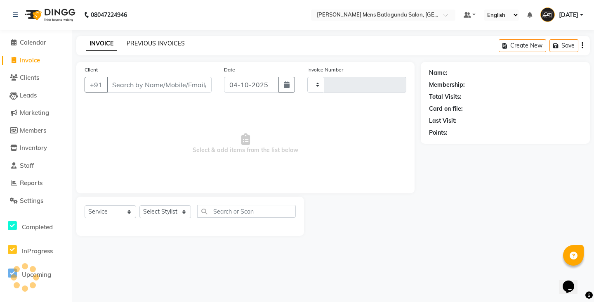
click at [164, 40] on link "PREVIOUS INVOICES" at bounding box center [156, 43] width 58 height 7
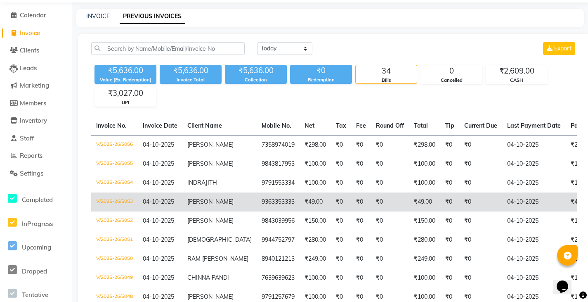
scroll to position [41, 0]
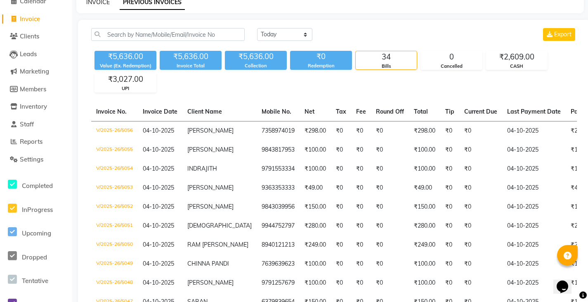
click at [98, 0] on link "INVOICE" at bounding box center [98, 1] width 24 height 7
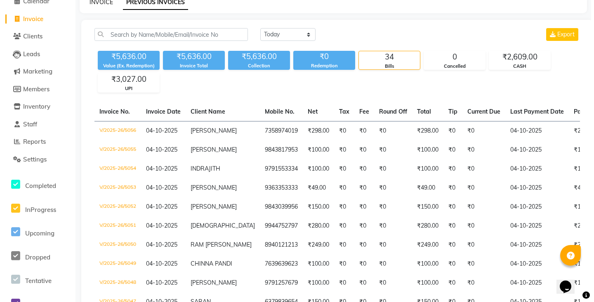
select select "service"
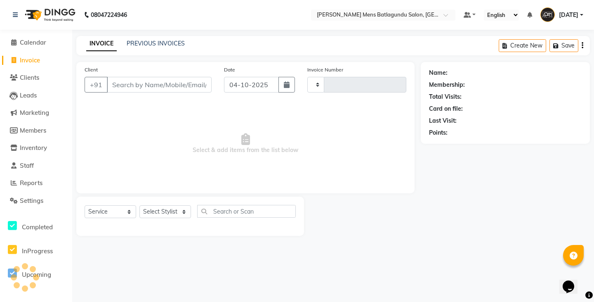
type input "5057"
select select "8213"
click at [112, 88] on input "Client" at bounding box center [159, 85] width 105 height 16
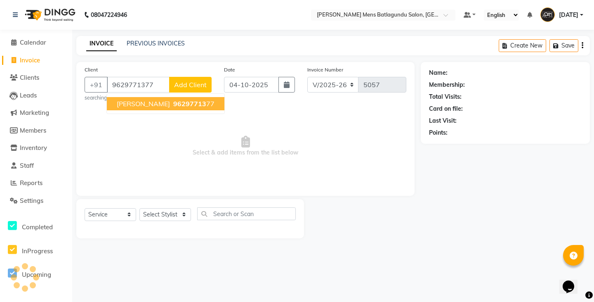
type input "9629771377"
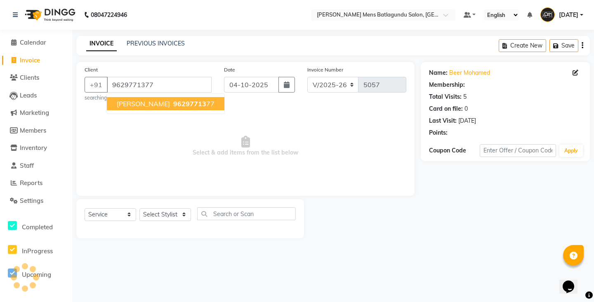
click at [126, 106] on span "[PERSON_NAME]" at bounding box center [143, 103] width 53 height 8
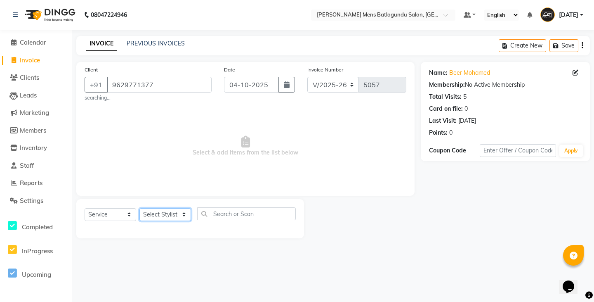
click at [180, 214] on select "Select Stylist Admin [PERSON_NAME][DATE] SAHIB [PERSON_NAME]" at bounding box center [166, 214] width 52 height 13
select select "84061"
click at [140, 208] on select "Select Stylist Admin [PERSON_NAME][DATE] SAHIB [PERSON_NAME]" at bounding box center [166, 214] width 52 height 13
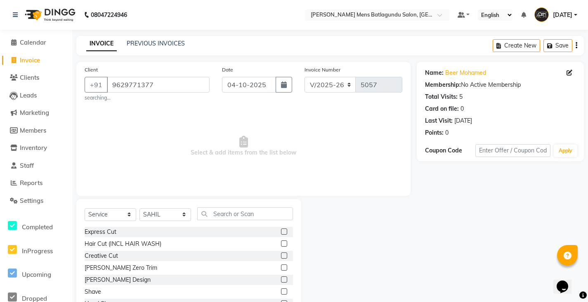
click at [281, 280] on label at bounding box center [284, 279] width 6 height 6
click at [281, 280] on input "checkbox" at bounding box center [283, 279] width 5 height 5
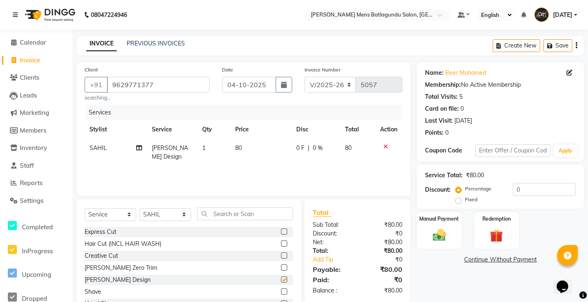
checkbox input "false"
click at [281, 232] on label at bounding box center [284, 231] width 6 height 6
click at [281, 232] on input "checkbox" at bounding box center [283, 231] width 5 height 5
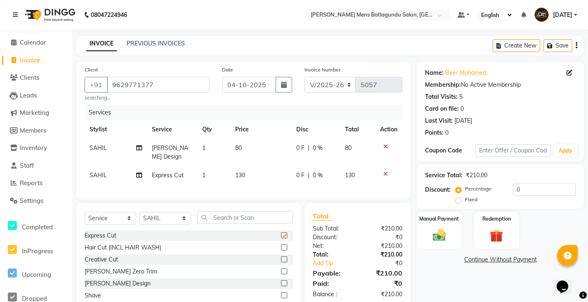
checkbox input "false"
click at [244, 171] on span "130" at bounding box center [240, 174] width 10 height 7
select select "84061"
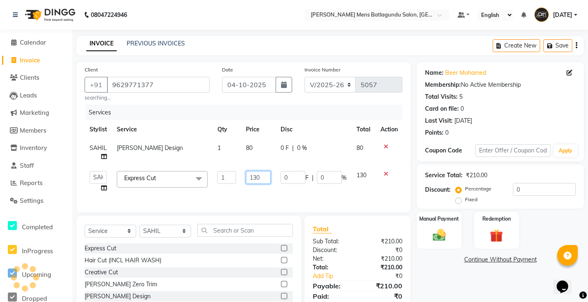
click at [258, 178] on input "130" at bounding box center [258, 177] width 25 height 13
type input "100"
click at [372, 188] on div "Services Stylist Service Qty Price Disc Total Action [PERSON_NAME] Design 1 80 …" at bounding box center [244, 154] width 318 height 99
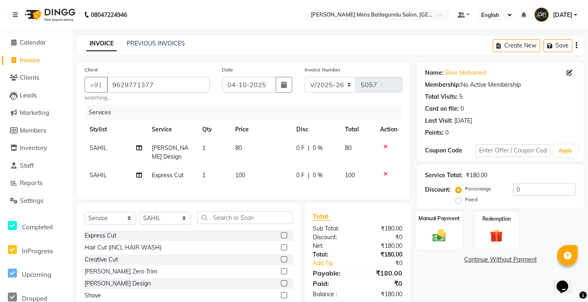
click at [426, 225] on div "Manual Payment" at bounding box center [439, 230] width 47 height 38
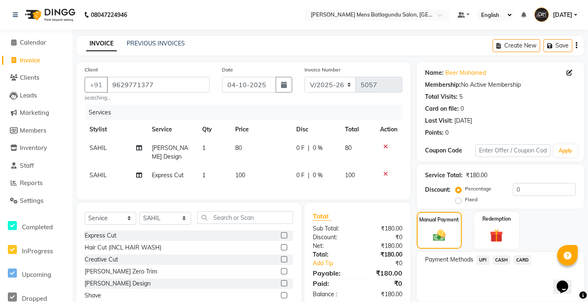
click at [502, 260] on span "CASH" at bounding box center [502, 259] width 18 height 9
click at [510, 301] on button "Add Payment" at bounding box center [528, 303] width 96 height 13
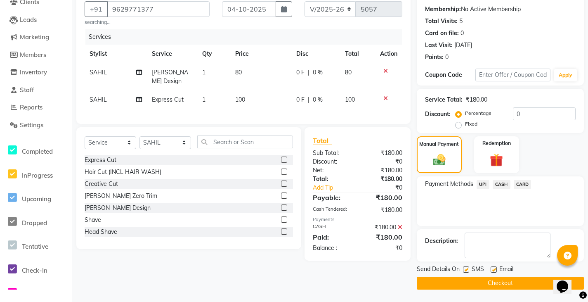
click at [537, 280] on button "Checkout" at bounding box center [500, 283] width 167 height 13
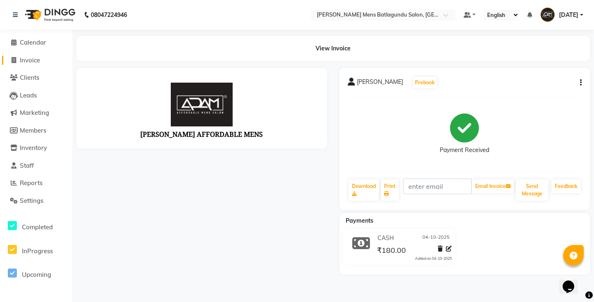
click at [28, 61] on span "Invoice" at bounding box center [30, 60] width 20 height 8
select select "service"
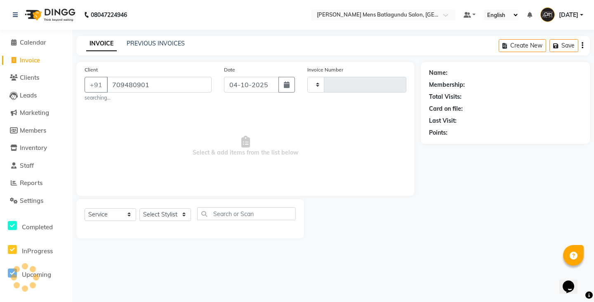
type input "7094809017"
type input "5058"
select select "8213"
type input "7094809017"
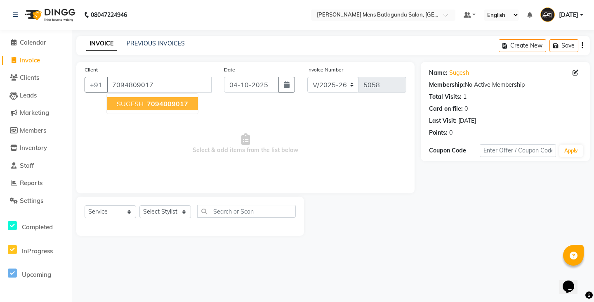
click at [182, 103] on span "7094809017" at bounding box center [167, 103] width 41 height 8
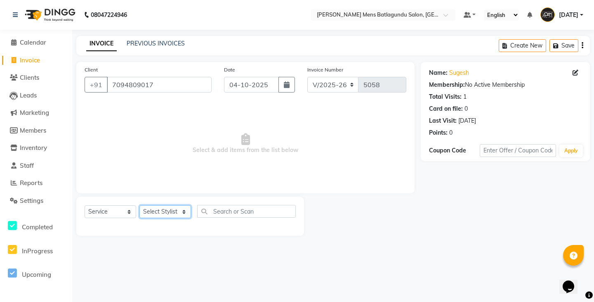
click at [180, 212] on select "Select Stylist Admin [PERSON_NAME][DATE] SAHIB [PERSON_NAME]" at bounding box center [166, 211] width 52 height 13
select select "78653"
click at [140, 205] on select "Select Stylist Admin [PERSON_NAME][DATE] SAHIB [PERSON_NAME]" at bounding box center [166, 211] width 52 height 13
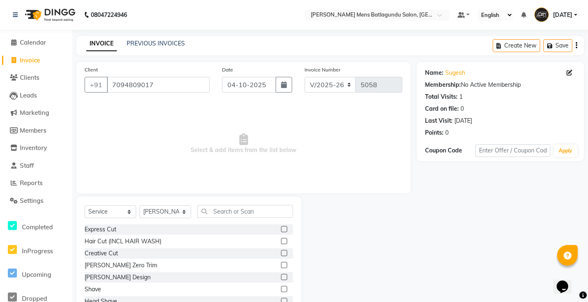
click at [267, 228] on div "Express Cut" at bounding box center [189, 229] width 208 height 10
click at [281, 226] on label at bounding box center [284, 229] width 6 height 6
click at [281, 227] on input "checkbox" at bounding box center [283, 229] width 5 height 5
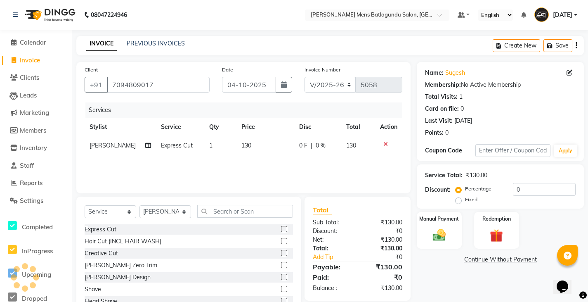
click at [281, 227] on label at bounding box center [284, 229] width 6 height 6
click at [281, 227] on input "checkbox" at bounding box center [283, 229] width 5 height 5
checkbox input "false"
click at [243, 143] on span "130" at bounding box center [246, 145] width 10 height 7
select select "78653"
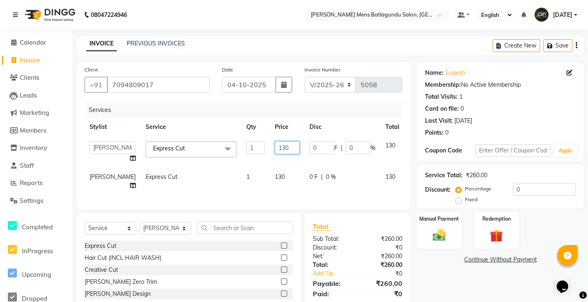
click at [275, 146] on input "130" at bounding box center [287, 147] width 25 height 13
type input "100"
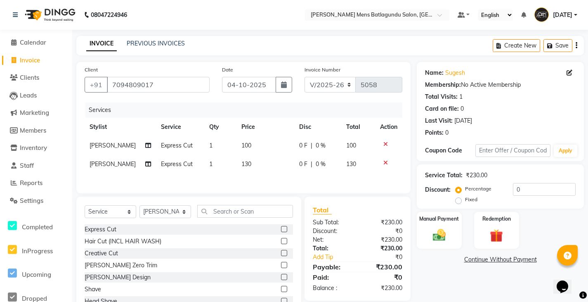
click at [253, 178] on div "Services Stylist Service Qty Price Disc Total Action [PERSON_NAME] Express Cut …" at bounding box center [244, 143] width 318 height 83
click at [245, 164] on span "130" at bounding box center [246, 163] width 10 height 7
select select "78653"
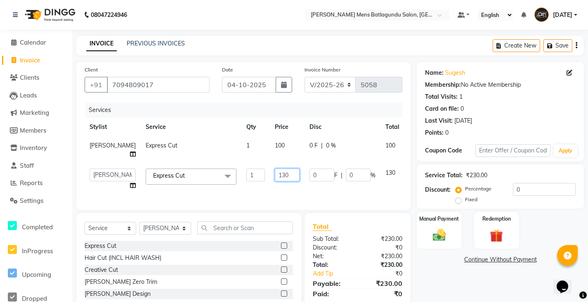
click at [275, 176] on input "130" at bounding box center [287, 174] width 25 height 13
click at [275, 175] on input "30" at bounding box center [287, 174] width 25 height 13
click at [275, 176] on input "30" at bounding box center [287, 174] width 25 height 13
type input "3"
type input "100"
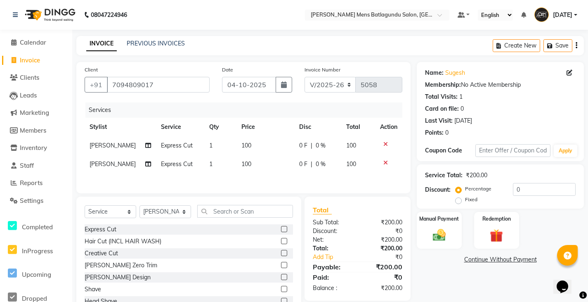
click at [258, 182] on div "Services Stylist Service Qty Price Disc Total Action [PERSON_NAME] Express Cut …" at bounding box center [244, 143] width 318 height 83
click at [431, 239] on img at bounding box center [439, 235] width 22 height 16
click at [499, 260] on span "CASH" at bounding box center [502, 259] width 18 height 9
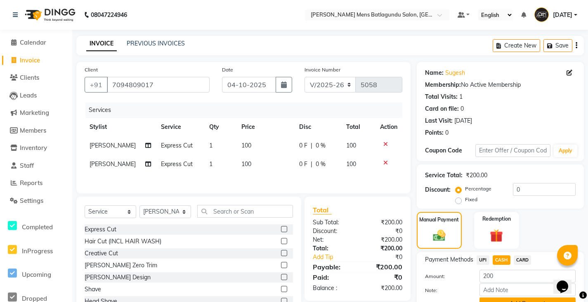
click at [501, 300] on button "Add Payment" at bounding box center [528, 303] width 96 height 13
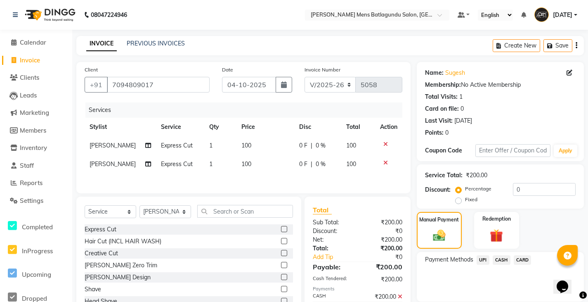
scroll to position [76, 0]
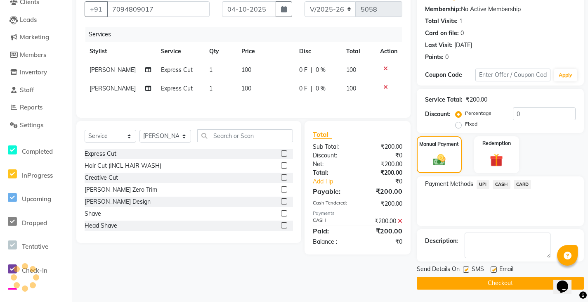
click at [534, 282] on button "Checkout" at bounding box center [500, 283] width 167 height 13
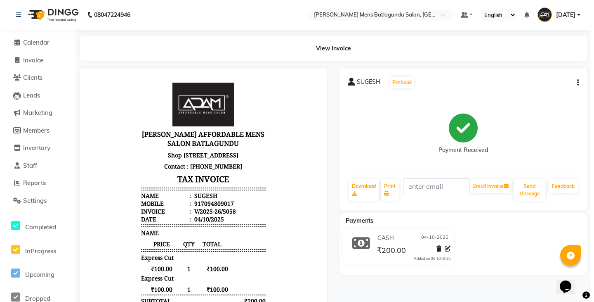
scroll to position [7, 0]
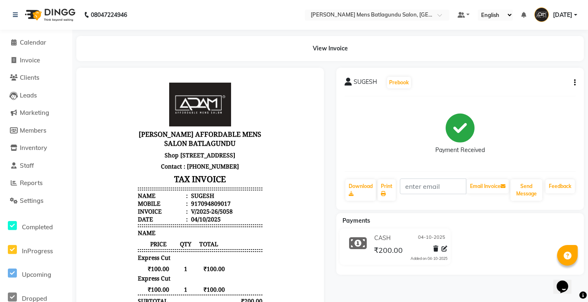
drag, startPoint x: 290, startPoint y: 270, endPoint x: 285, endPoint y: 266, distance: 6.2
click at [284, 268] on body "[PERSON_NAME] AFFORDABLE MENS SALON BATLAGUNDU [STREET_ADDRESS] Contact : [PHON…" at bounding box center [200, 217] width 225 height 277
drag, startPoint x: 284, startPoint y: 268, endPoint x: 284, endPoint y: 274, distance: 5.8
click at [284, 274] on body "[PERSON_NAME] AFFORDABLE MENS SALON BATLAGUNDU [STREET_ADDRESS] Contact : [PHON…" at bounding box center [200, 217] width 225 height 277
click at [284, 270] on body "[PERSON_NAME] AFFORDABLE MENS SALON BATLAGUNDU [STREET_ADDRESS] Contact : [PHON…" at bounding box center [200, 217] width 225 height 277
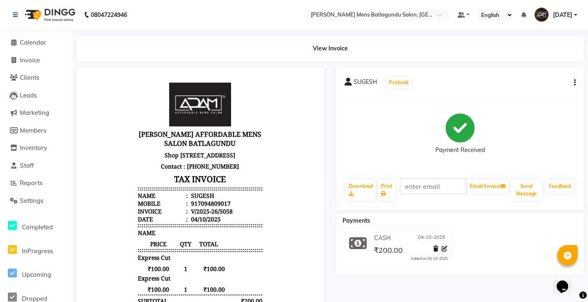
click at [284, 270] on body "[PERSON_NAME] AFFORDABLE MENS SALON BATLAGUNDU [STREET_ADDRESS] Contact : [PHON…" at bounding box center [200, 217] width 225 height 277
click at [342, 133] on div "SUGESH Prebook Payment Received Download Print Email Invoice Send Message Feedb…" at bounding box center [460, 139] width 248 height 142
click at [40, 62] on span "Invoice" at bounding box center [30, 60] width 20 height 8
select select "service"
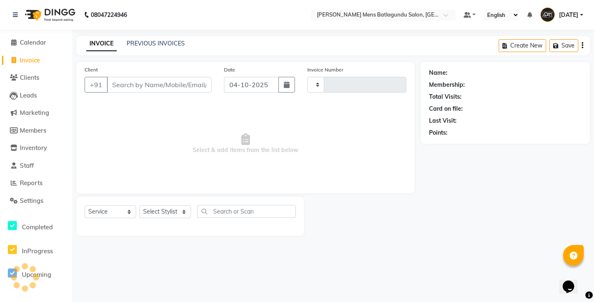
type input "5059"
select select "8213"
drag, startPoint x: 332, startPoint y: 155, endPoint x: 185, endPoint y: -50, distance: 251.8
click at [185, 0] on html "08047224946 Select Location × [PERSON_NAME] Mens Batlagundu Salon, Batlagundu D…" at bounding box center [297, 151] width 594 height 302
drag, startPoint x: 445, startPoint y: 166, endPoint x: 445, endPoint y: 171, distance: 5.0
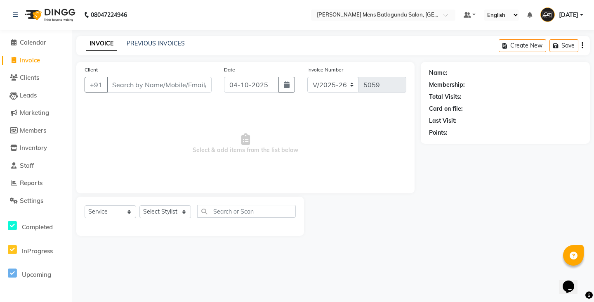
click at [445, 171] on div "Name: Membership: Total Visits: Card on file: Last Visit: Points:" at bounding box center [508, 149] width 175 height 174
click at [55, 77] on link "Clients" at bounding box center [36, 77] width 68 height 9
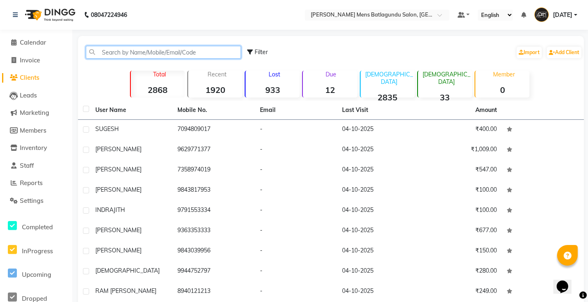
click at [128, 52] on input "text" at bounding box center [163, 52] width 155 height 13
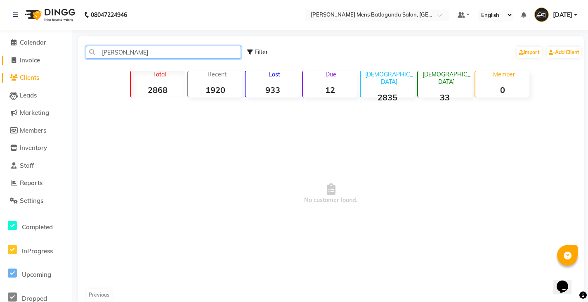
type input "[PERSON_NAME]"
click at [42, 59] on link "Invoice" at bounding box center [36, 60] width 68 height 9
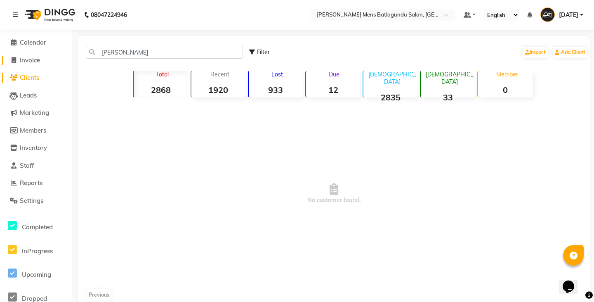
select select "service"
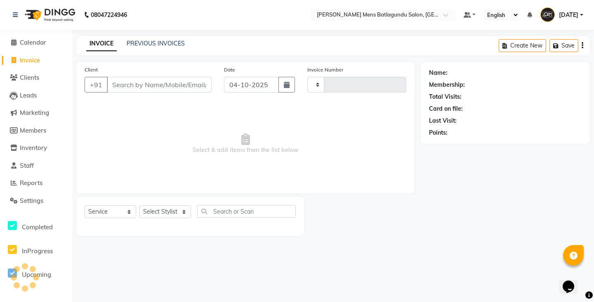
type input "5059"
select select "8213"
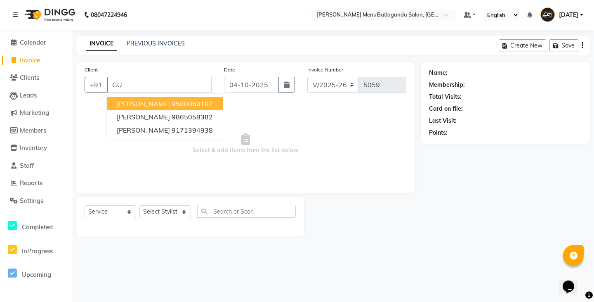
type input "G"
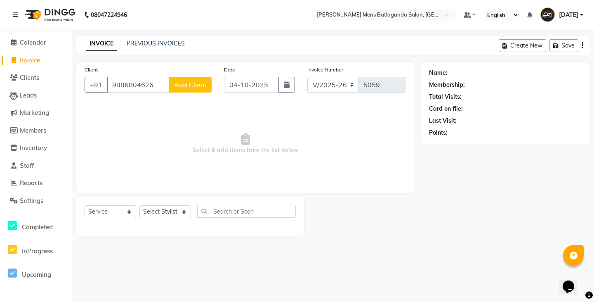
type input "9886804626"
click at [195, 86] on span "Add Client" at bounding box center [190, 84] width 33 height 8
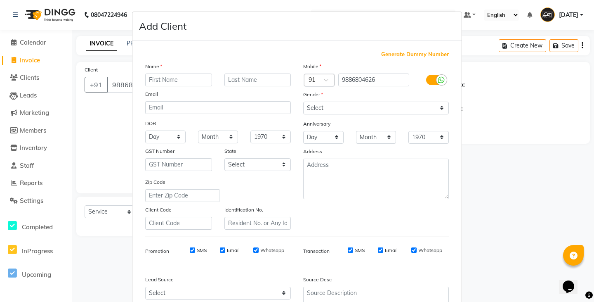
click at [169, 78] on input "text" at bounding box center [178, 79] width 67 height 13
type input "[PERSON_NAME]"
click at [438, 108] on select "Select [DEMOGRAPHIC_DATA] [DEMOGRAPHIC_DATA] Other Prefer Not To Say" at bounding box center [376, 108] width 146 height 13
select select "[DEMOGRAPHIC_DATA]"
click at [303, 102] on select "Select [DEMOGRAPHIC_DATA] [DEMOGRAPHIC_DATA] Other Prefer Not To Say" at bounding box center [376, 108] width 146 height 13
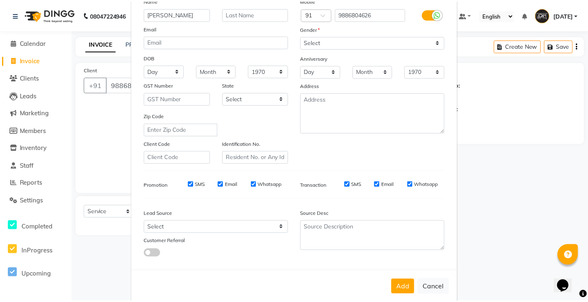
scroll to position [63, 0]
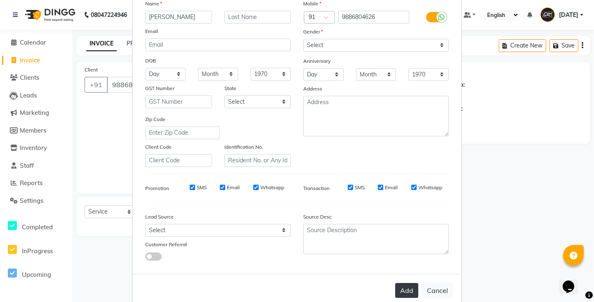
click at [402, 290] on button "Add" at bounding box center [406, 290] width 23 height 15
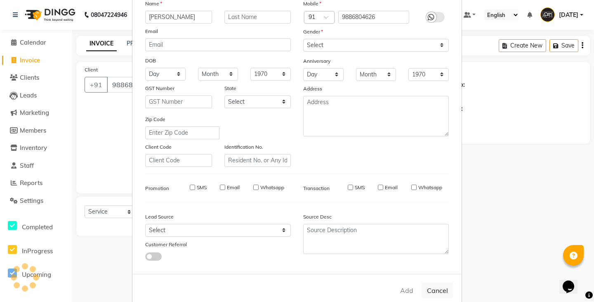
select select
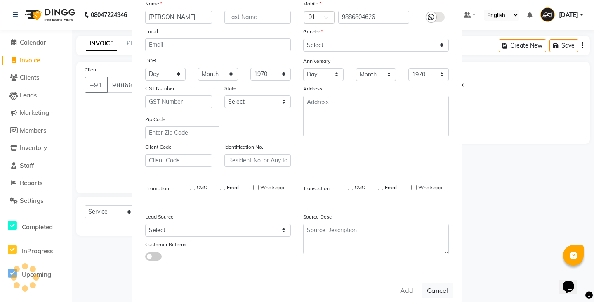
select select
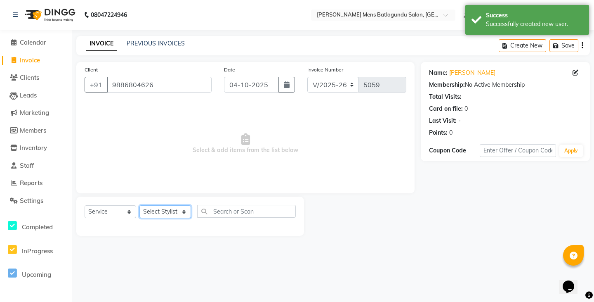
click at [184, 212] on select "Select Stylist Admin [PERSON_NAME][DATE] SAHIB [PERSON_NAME]" at bounding box center [166, 211] width 52 height 13
click at [140, 205] on select "Select Stylist Admin [PERSON_NAME][DATE] SAHIB [PERSON_NAME]" at bounding box center [166, 211] width 52 height 13
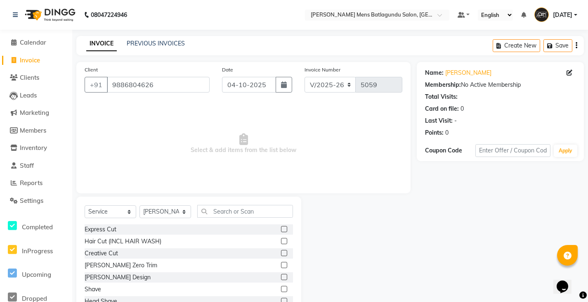
click at [281, 289] on label at bounding box center [284, 289] width 6 height 6
click at [281, 289] on input "checkbox" at bounding box center [283, 288] width 5 height 5
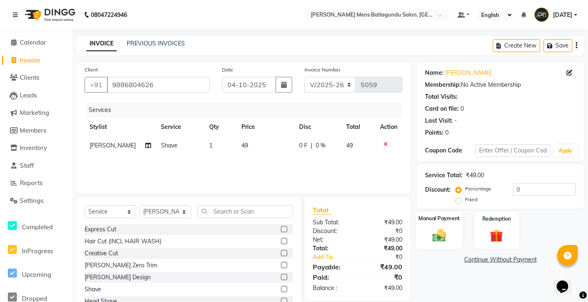
click at [425, 238] on div "Manual Payment" at bounding box center [439, 230] width 47 height 38
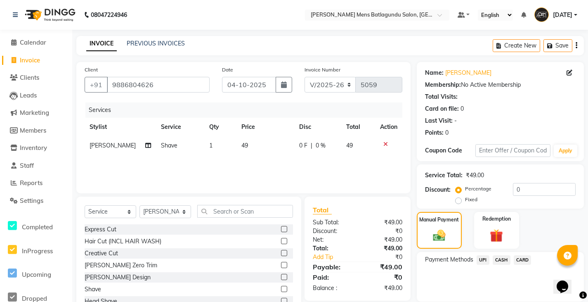
click at [241, 145] on span "49" at bounding box center [244, 145] width 7 height 7
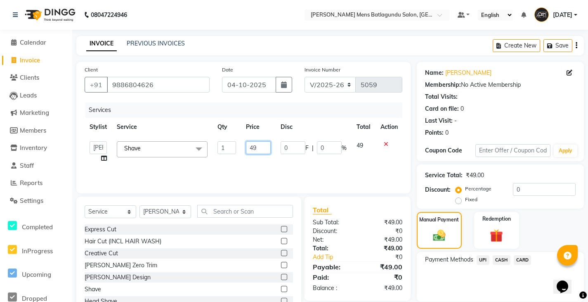
click at [256, 149] on input "49" at bounding box center [258, 147] width 25 height 13
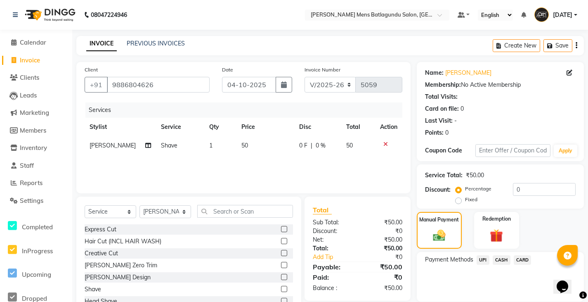
click at [380, 173] on div "Services Stylist Service Qty Price Disc Total Action [PERSON_NAME] Shave 1 50 0…" at bounding box center [244, 143] width 318 height 83
click at [503, 259] on span "CASH" at bounding box center [502, 259] width 18 height 9
click at [518, 299] on button "Add Payment" at bounding box center [528, 303] width 96 height 13
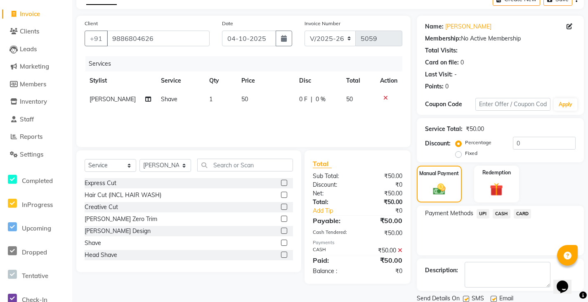
scroll to position [76, 0]
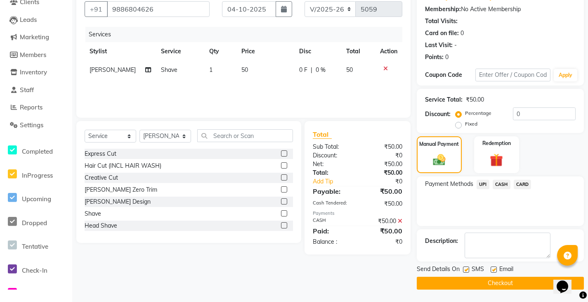
click at [526, 285] on button "Checkout" at bounding box center [500, 283] width 167 height 13
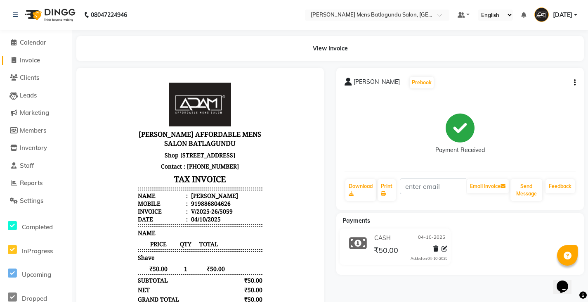
click at [43, 60] on link "Invoice" at bounding box center [36, 60] width 68 height 9
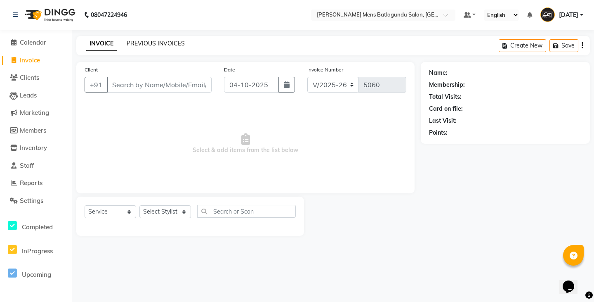
click at [147, 42] on link "PREVIOUS INVOICES" at bounding box center [156, 43] width 58 height 7
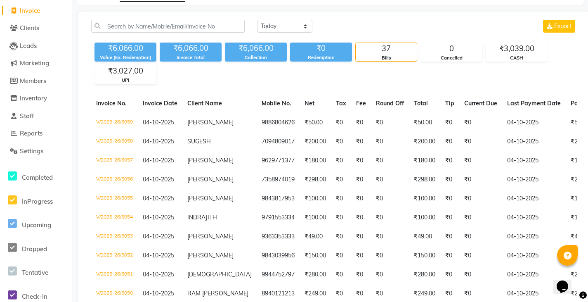
scroll to position [66, 0]
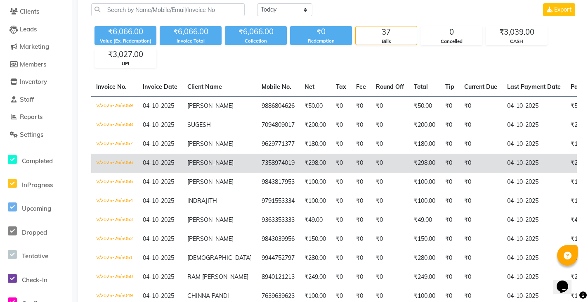
click at [316, 162] on td "₹298.00" at bounding box center [315, 163] width 31 height 19
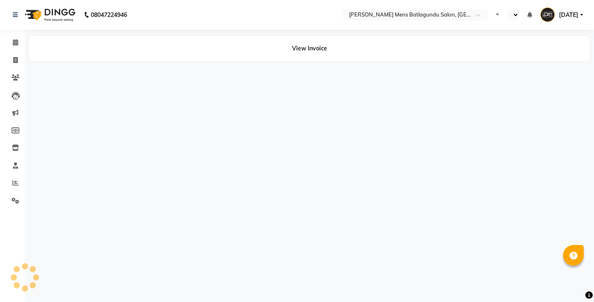
select select "en"
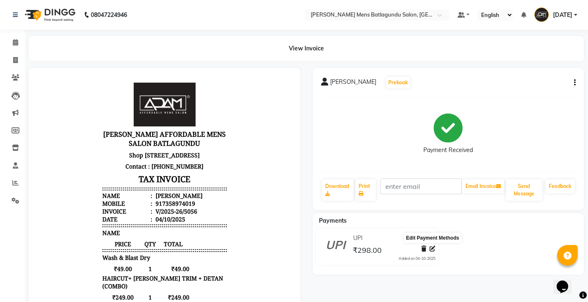
click at [433, 247] on icon at bounding box center [433, 249] width 6 height 6
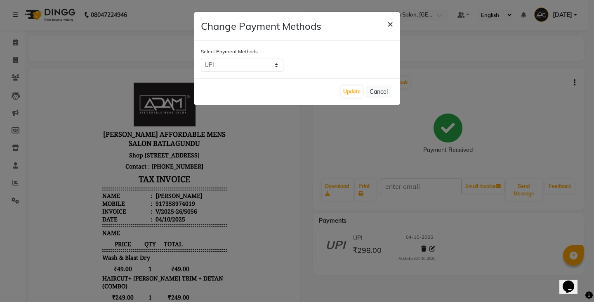
click at [391, 24] on span "×" at bounding box center [391, 23] width 6 height 12
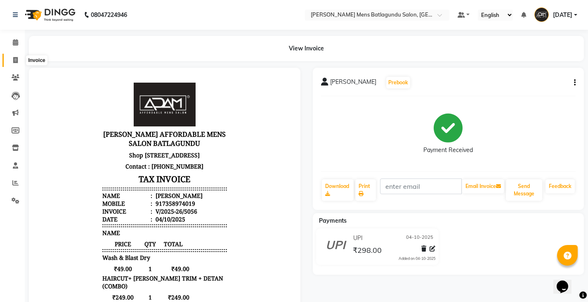
click at [19, 59] on span at bounding box center [15, 60] width 14 height 9
select select "service"
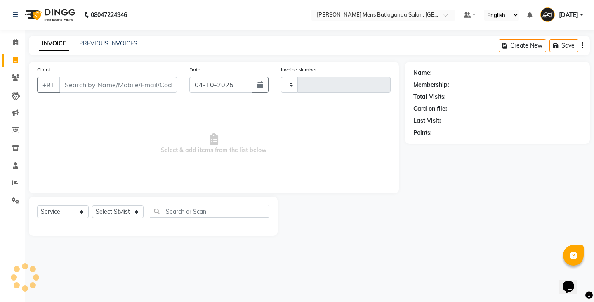
type input "5060"
select select "8213"
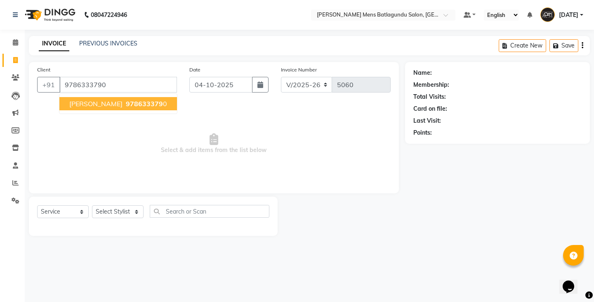
type input "9786333790"
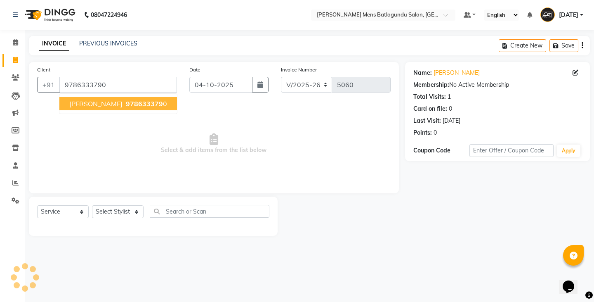
click at [105, 104] on span "[PERSON_NAME]" at bounding box center [95, 103] width 53 height 8
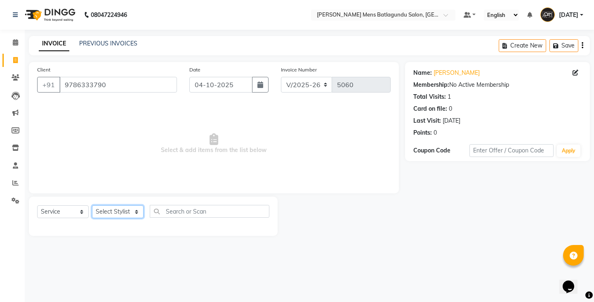
click at [120, 208] on select "Select Stylist Admin [PERSON_NAME][DATE] SAHIB [PERSON_NAME]" at bounding box center [118, 211] width 52 height 13
select select "89703"
click at [92, 205] on select "Select Stylist Admin [PERSON_NAME][DATE] SAHIB [PERSON_NAME]" at bounding box center [118, 211] width 52 height 13
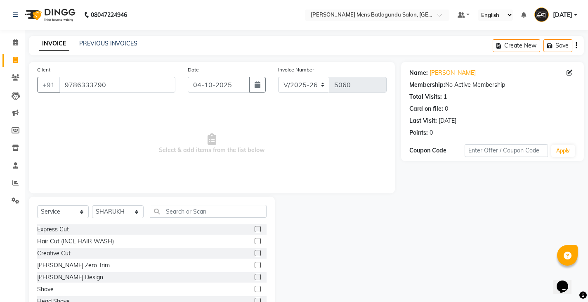
click at [255, 228] on label at bounding box center [258, 229] width 6 height 6
click at [255, 228] on input "checkbox" at bounding box center [257, 229] width 5 height 5
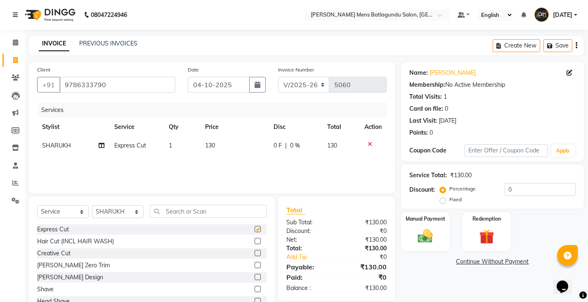
checkbox input "false"
click at [255, 265] on label at bounding box center [258, 265] width 6 height 6
click at [255, 265] on input "checkbox" at bounding box center [257, 265] width 5 height 5
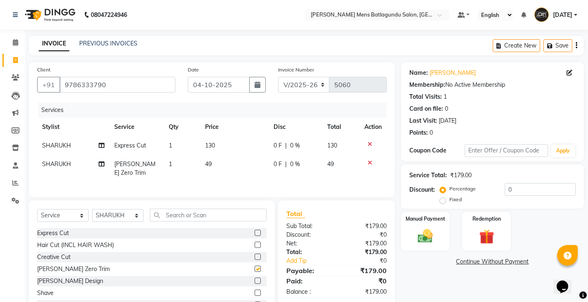
checkbox input "false"
click at [368, 161] on icon at bounding box center [370, 163] width 5 height 6
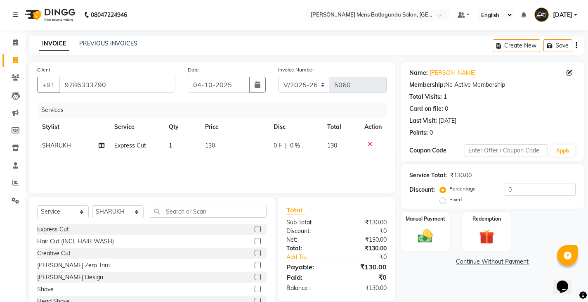
click at [255, 276] on label at bounding box center [258, 277] width 6 height 6
click at [255, 276] on input "checkbox" at bounding box center [257, 277] width 5 height 5
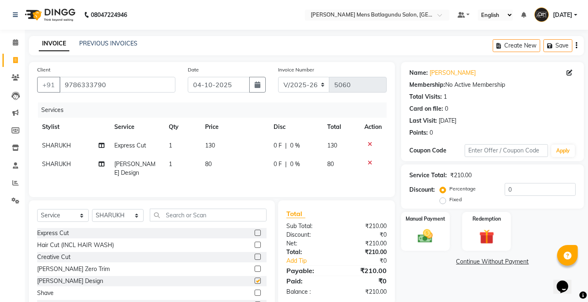
checkbox input "false"
click at [212, 145] on span "130" at bounding box center [210, 145] width 10 height 7
select select "89703"
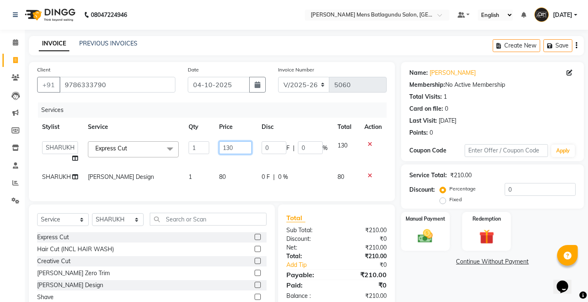
click at [227, 147] on input "130" at bounding box center [235, 147] width 33 height 13
click at [230, 147] on input "30" at bounding box center [235, 147] width 33 height 13
type input "3"
type input "100"
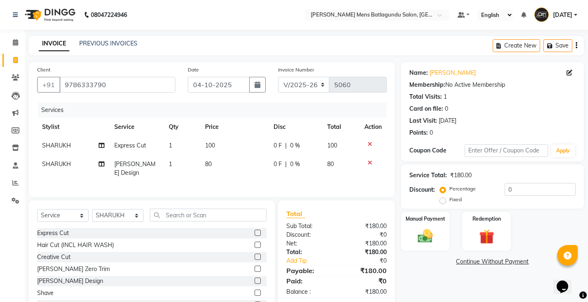
click at [275, 166] on tbody "SHARUKH Express Cut 1 100 0 F | 0 % 100 SHARUKH Beard Design 1 80 0 F | 0 % 80" at bounding box center [212, 159] width 350 height 46
click at [434, 237] on img at bounding box center [425, 236] width 25 height 18
click at [485, 264] on span "CASH" at bounding box center [486, 261] width 18 height 9
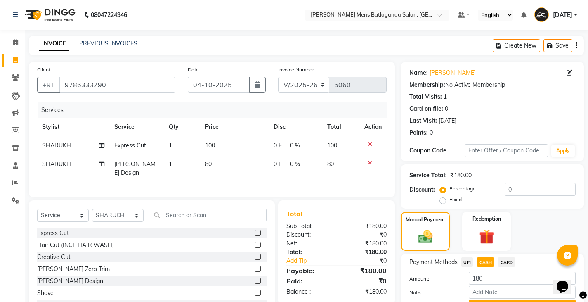
click at [499, 300] on button "Add Payment" at bounding box center [522, 305] width 107 height 13
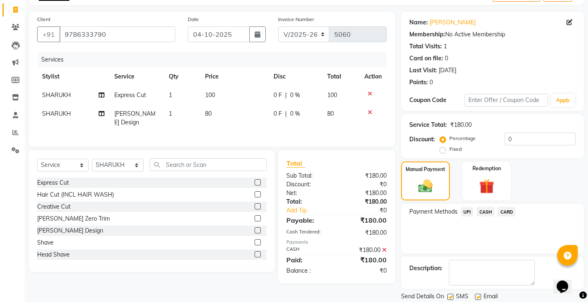
scroll to position [78, 0]
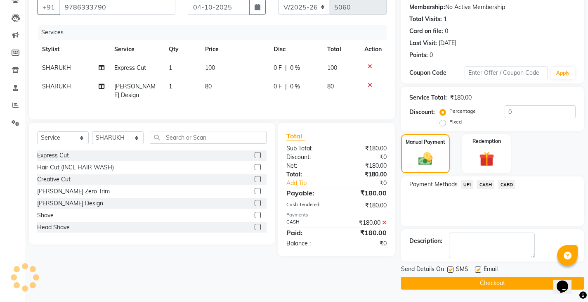
click at [516, 280] on button "Checkout" at bounding box center [492, 283] width 183 height 13
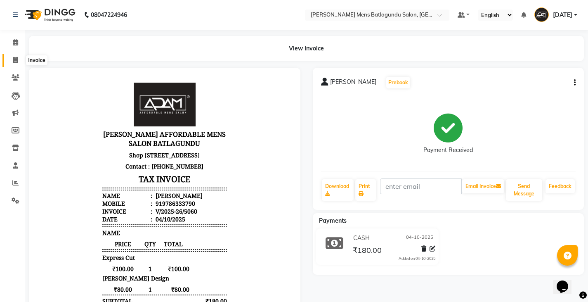
click at [21, 63] on span at bounding box center [15, 60] width 14 height 9
select select "service"
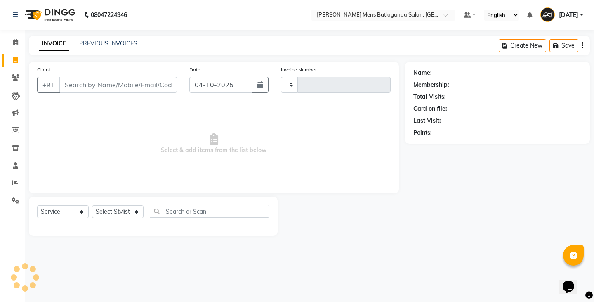
type input "5061"
select select "8213"
